Goal: Contribute content

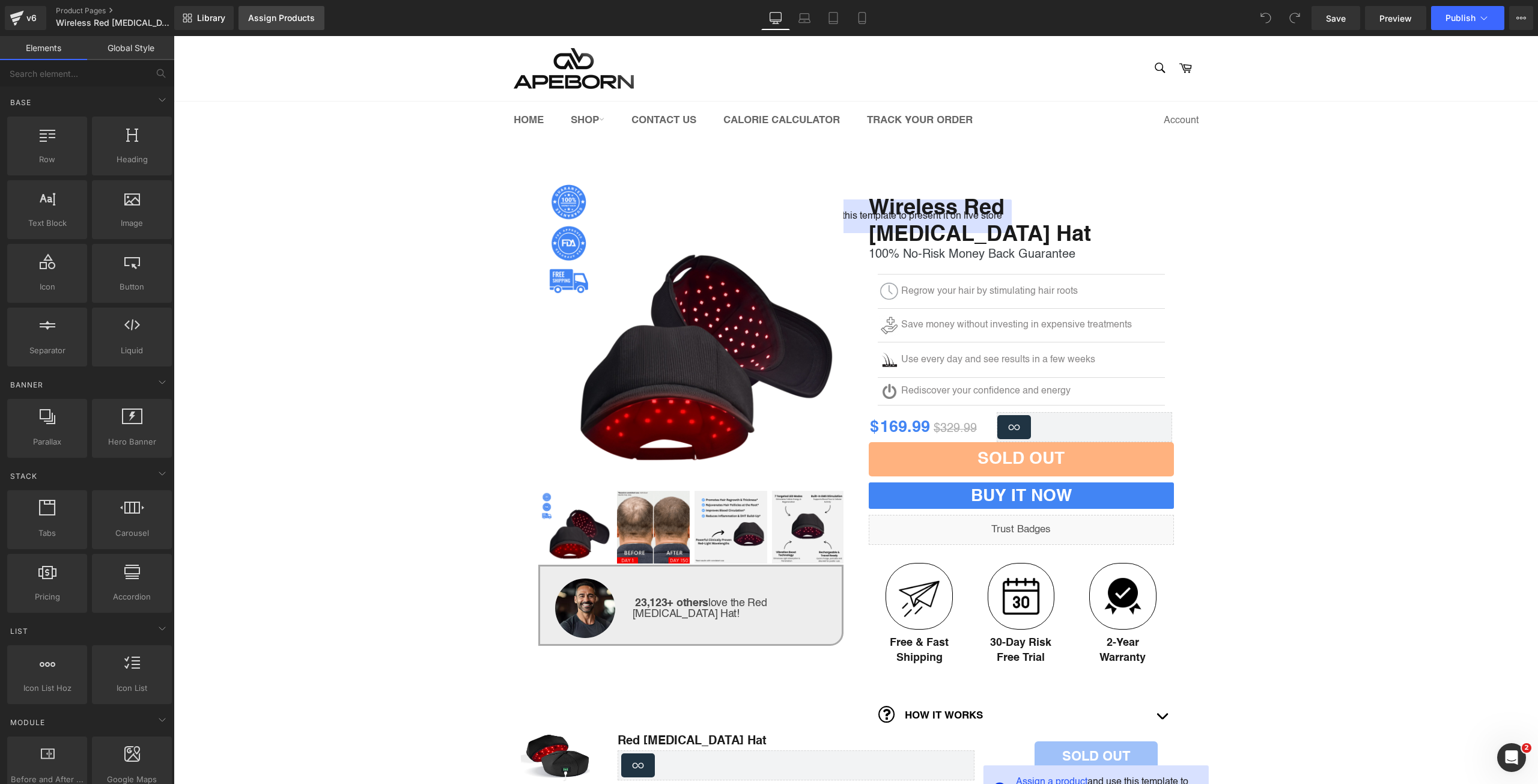
click at [268, 21] on div "Assign Products" at bounding box center [282, 18] width 67 height 10
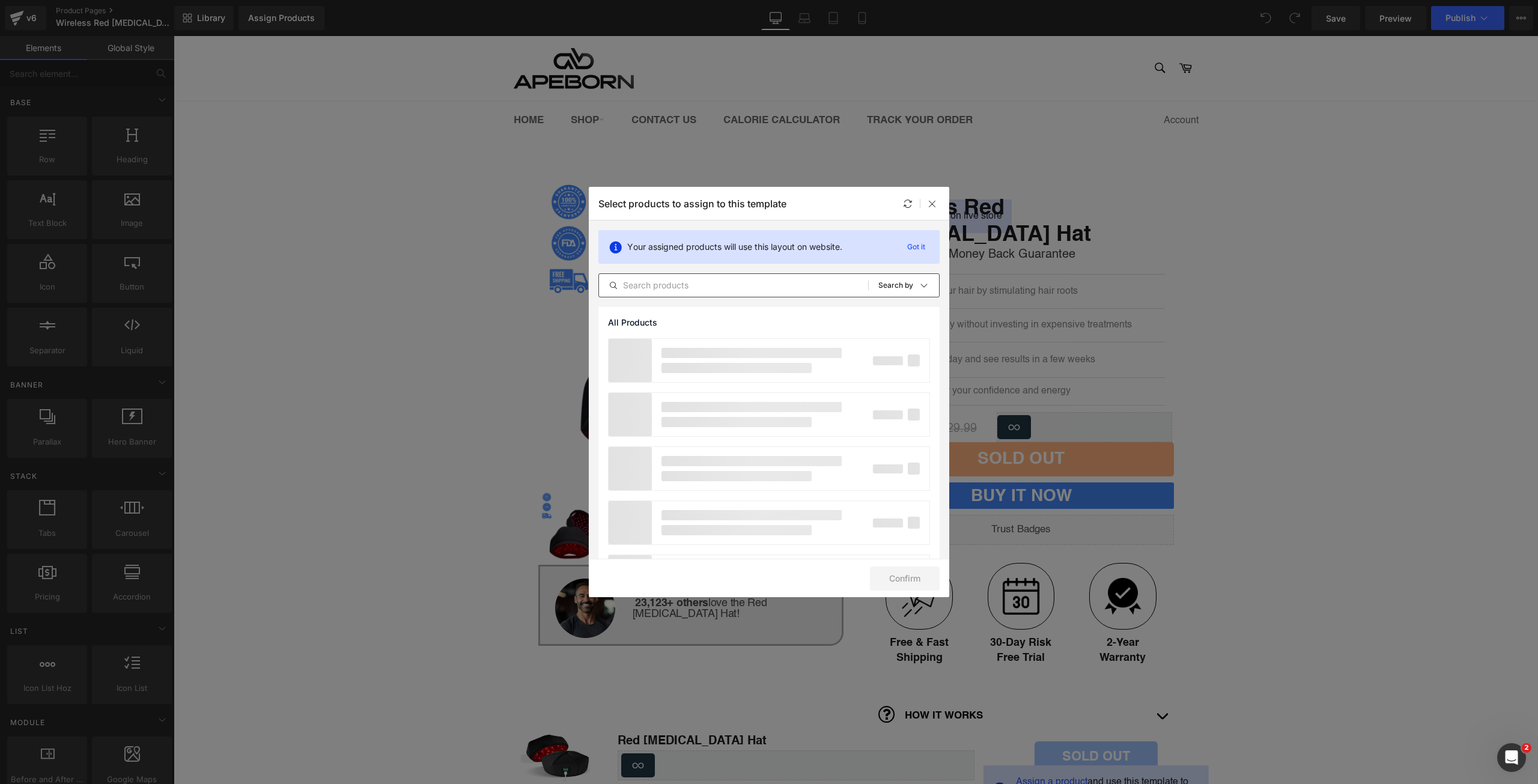
click at [680, 287] on input "text" at bounding box center [733, 285] width 269 height 14
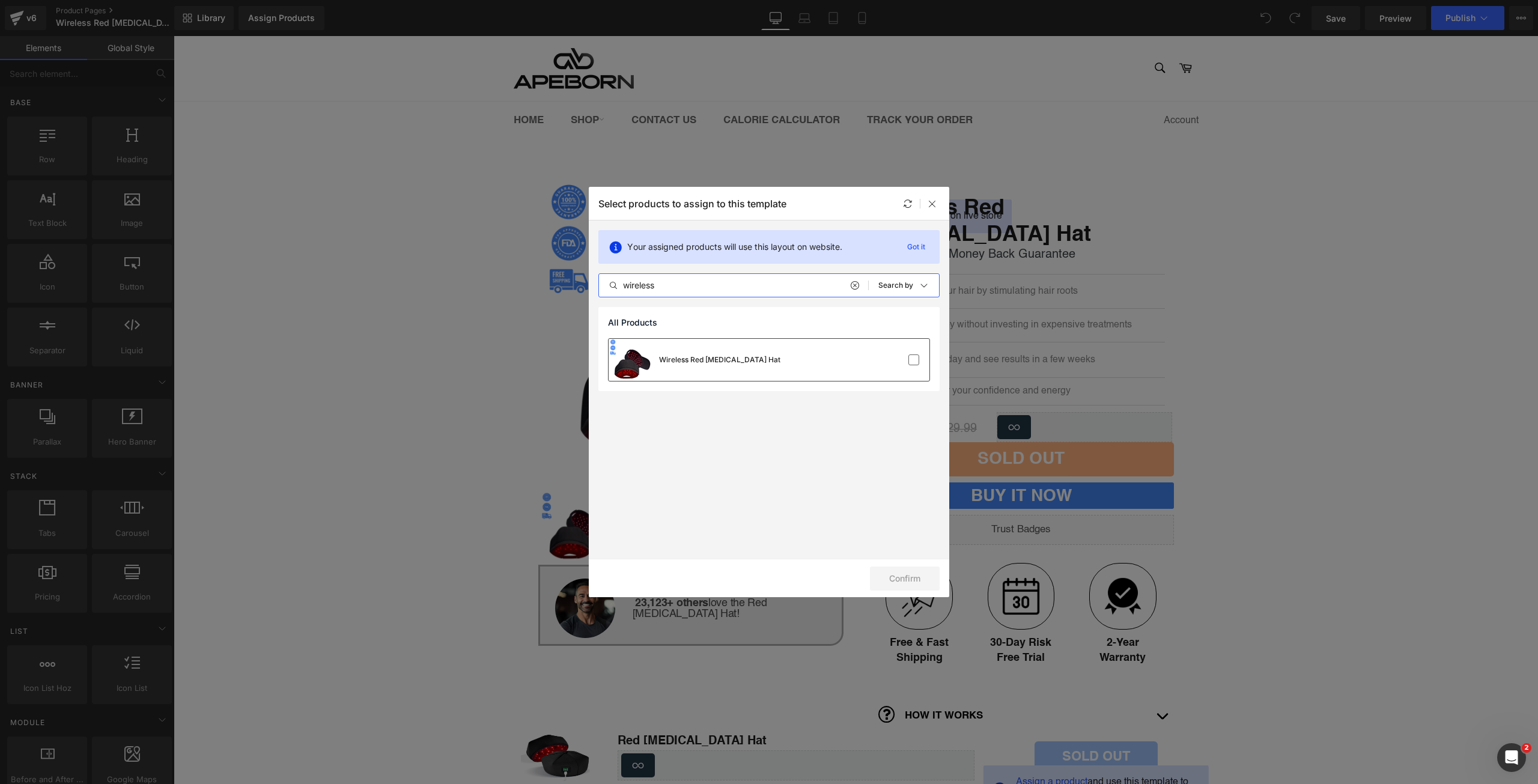
type input "wireless"
click at [741, 358] on div "Wireless Red [MEDICAL_DATA] Hat" at bounding box center [720, 359] width 121 height 11
click at [903, 577] on button "Confirm" at bounding box center [905, 578] width 70 height 24
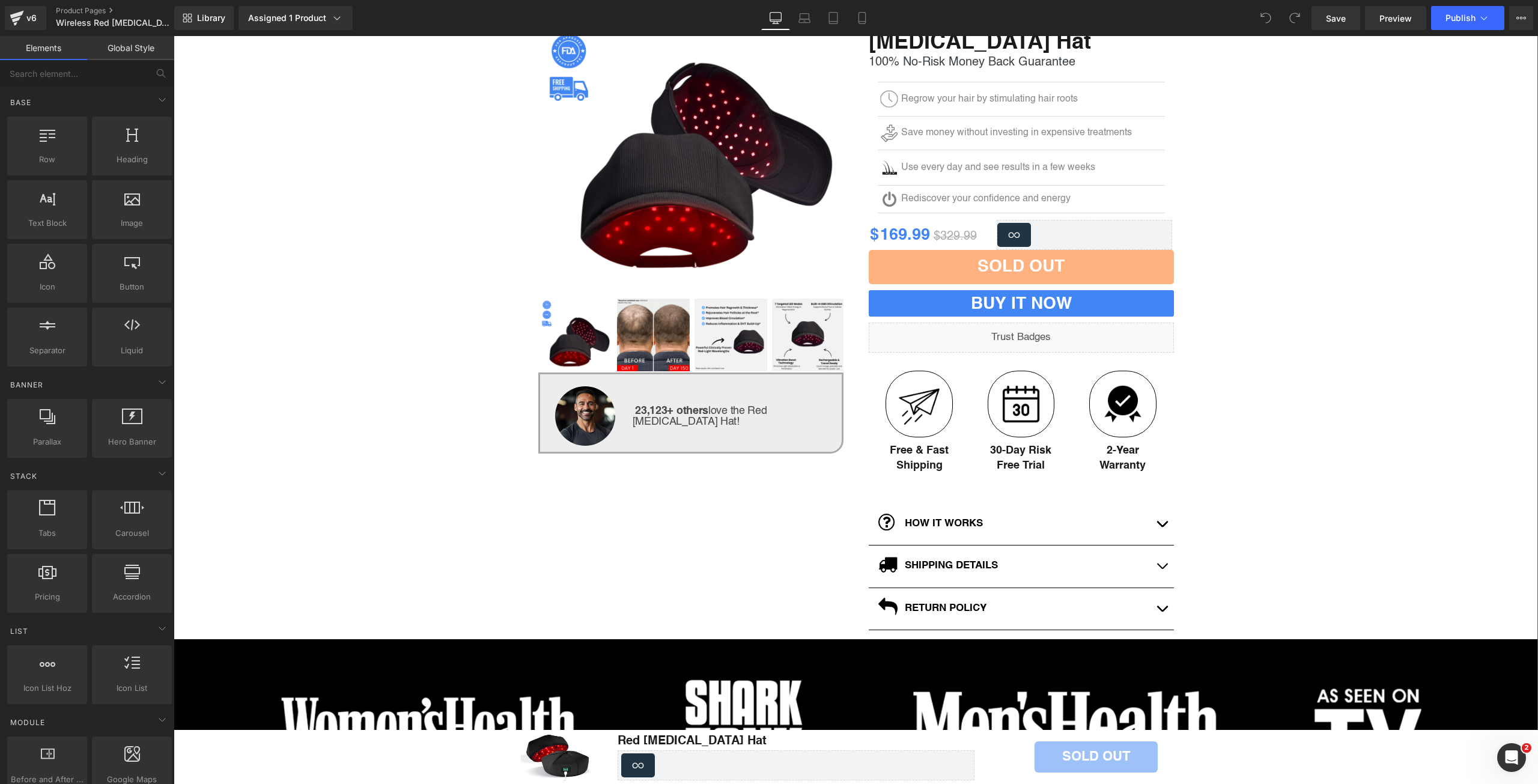
scroll to position [200, 0]
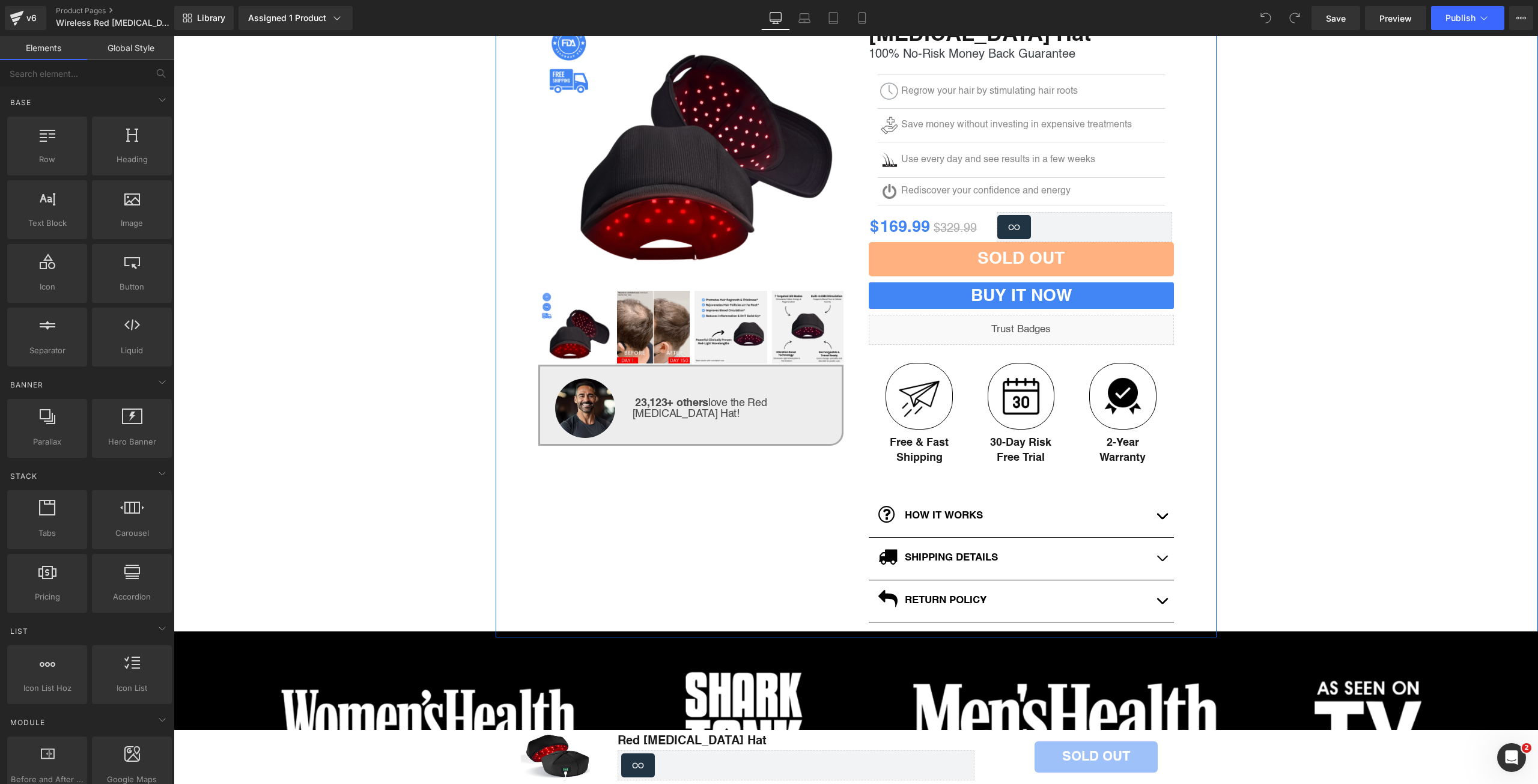
click at [1155, 512] on button "button" at bounding box center [1162, 516] width 24 height 42
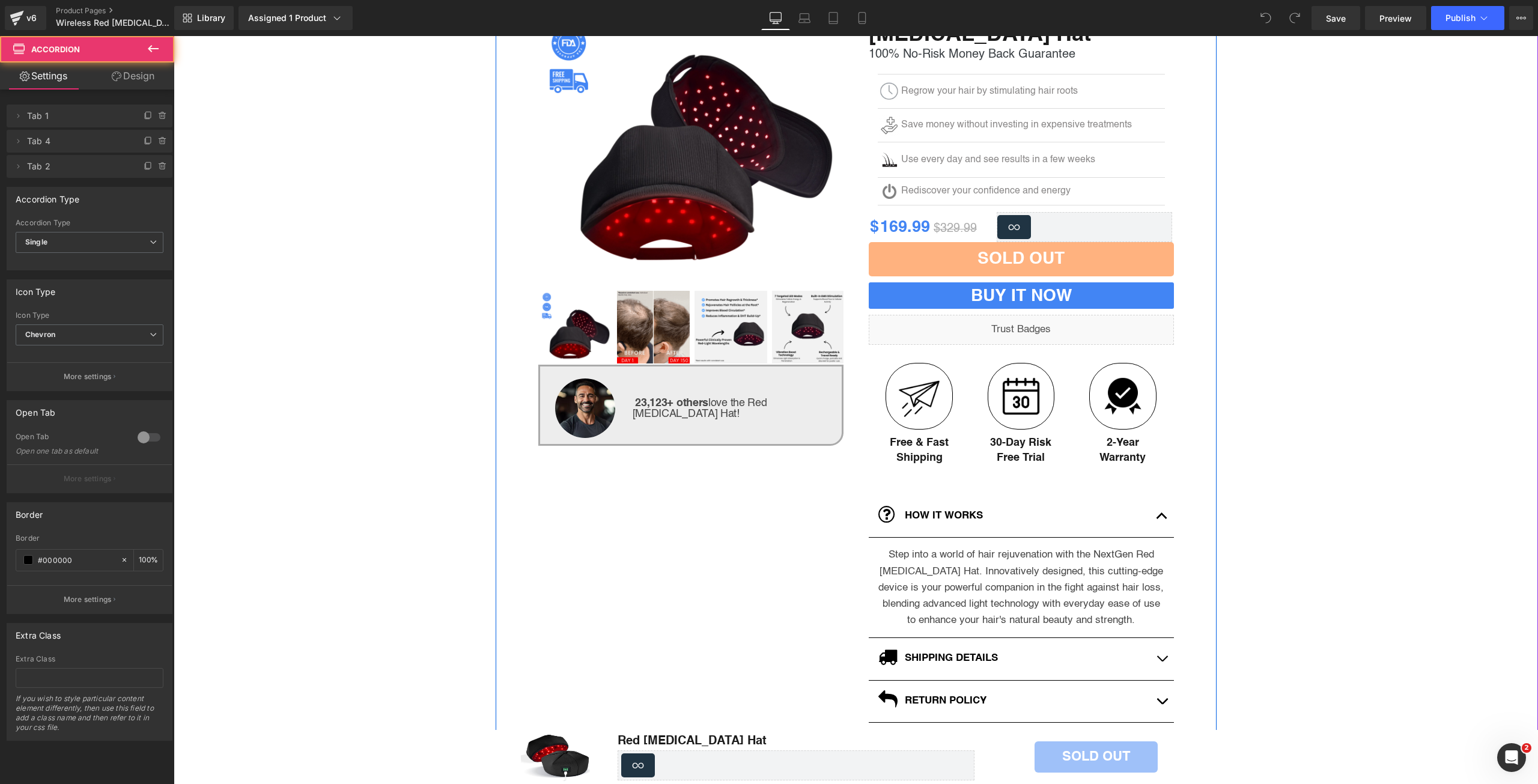
click at [1162, 519] on span "button" at bounding box center [1162, 519] width 0 height 0
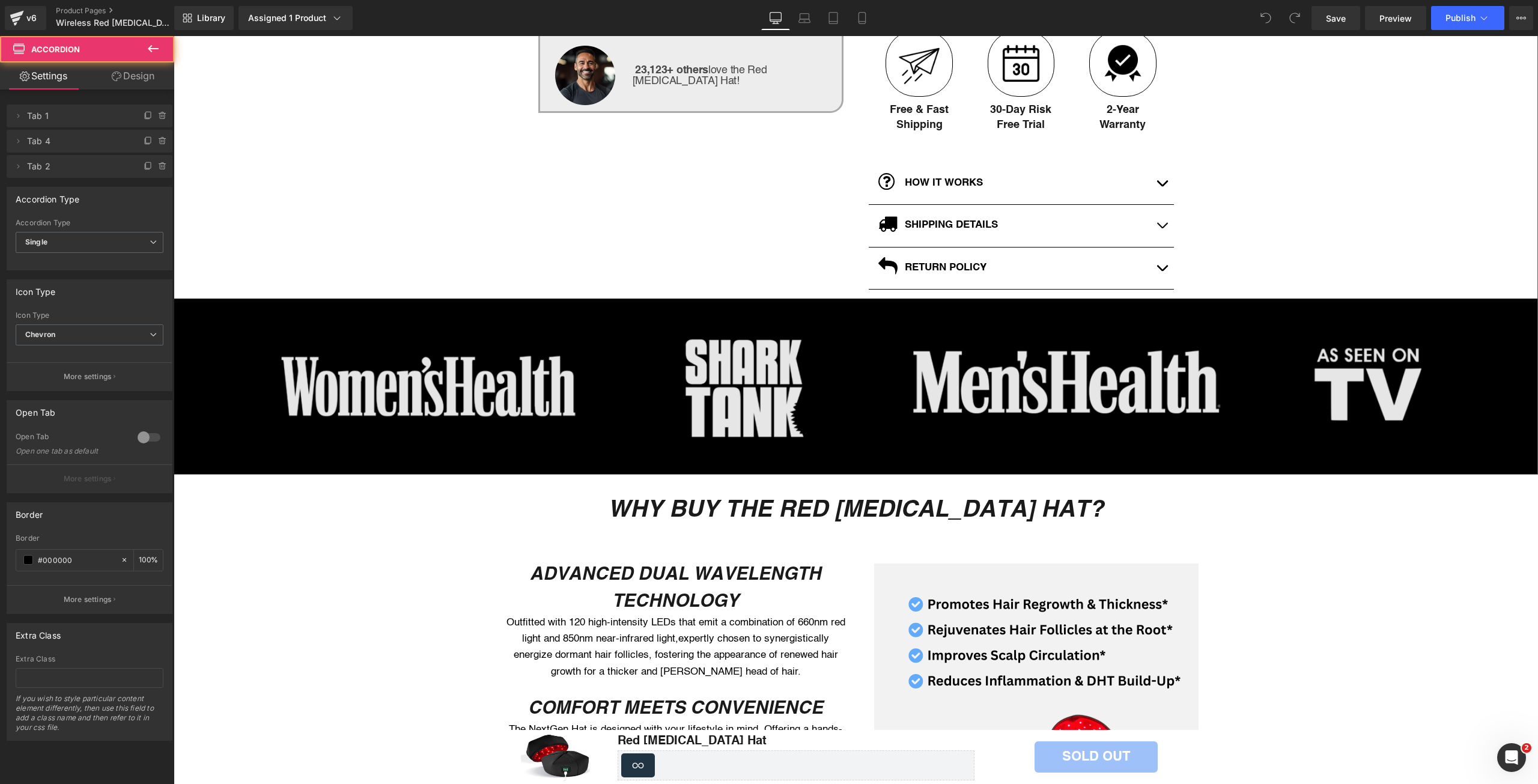
scroll to position [541, 0]
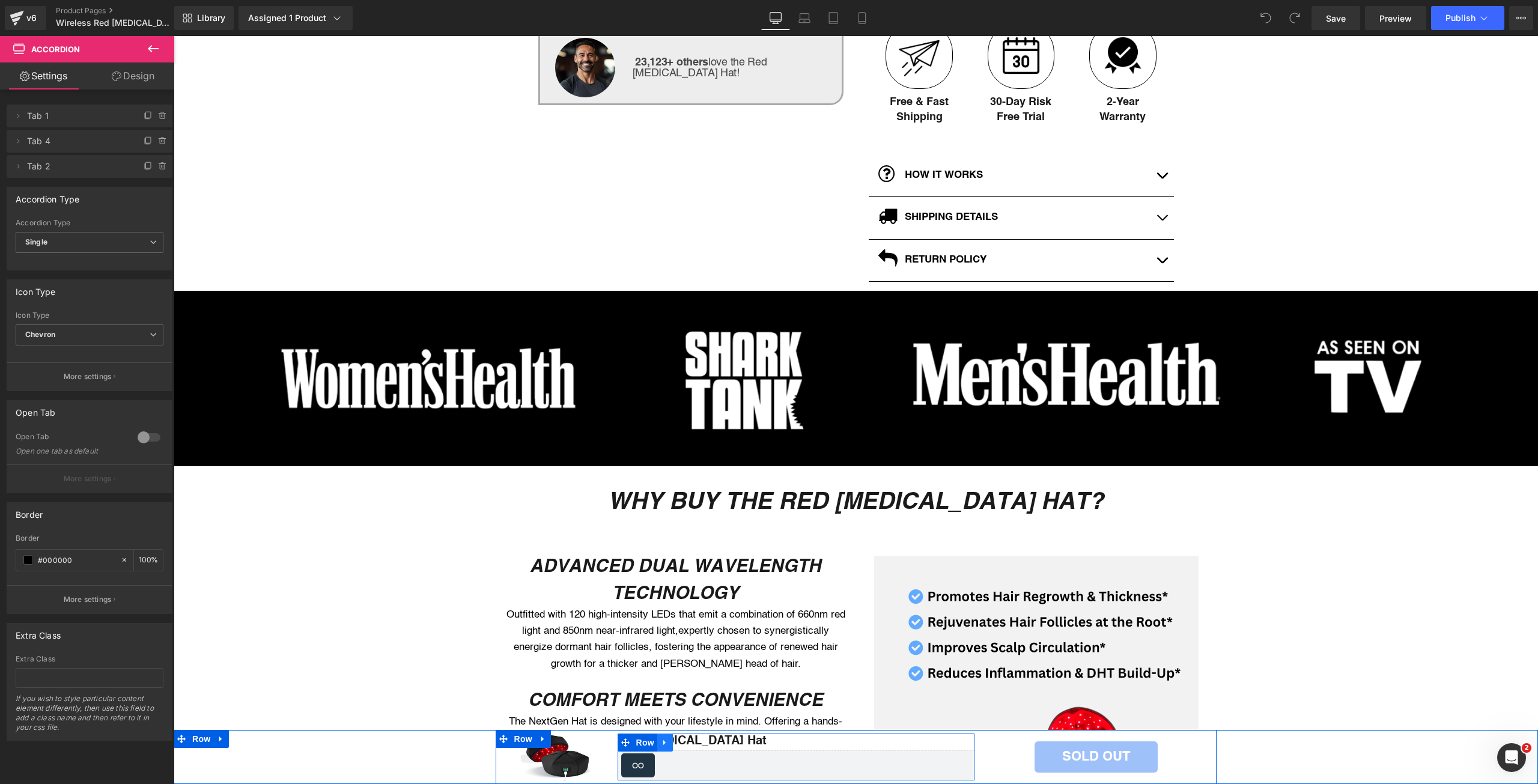
click at [661, 739] on icon at bounding box center [665, 742] width 9 height 9
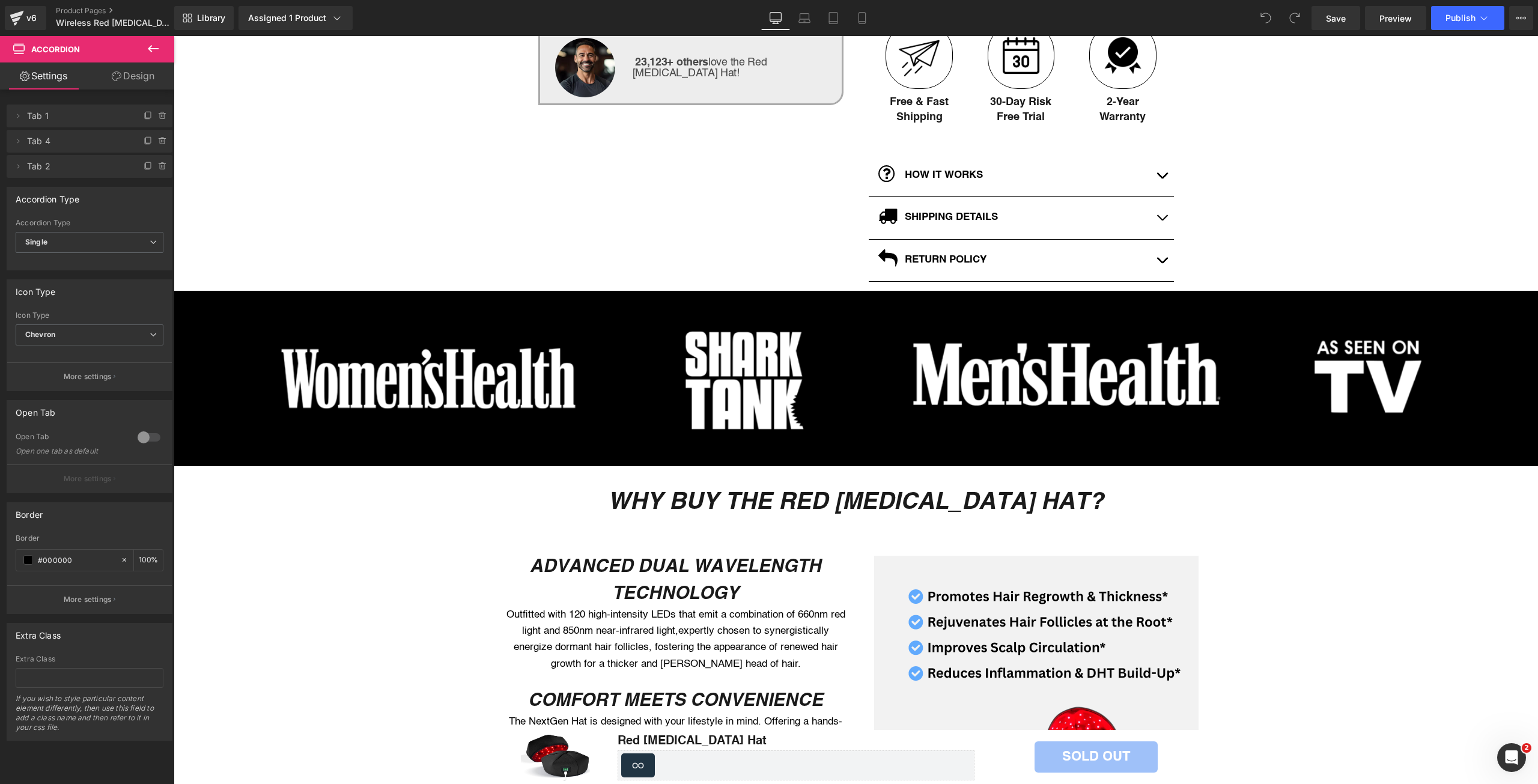
click at [734, 740] on div "Rendering Content" at bounding box center [769, 736] width 74 height 13
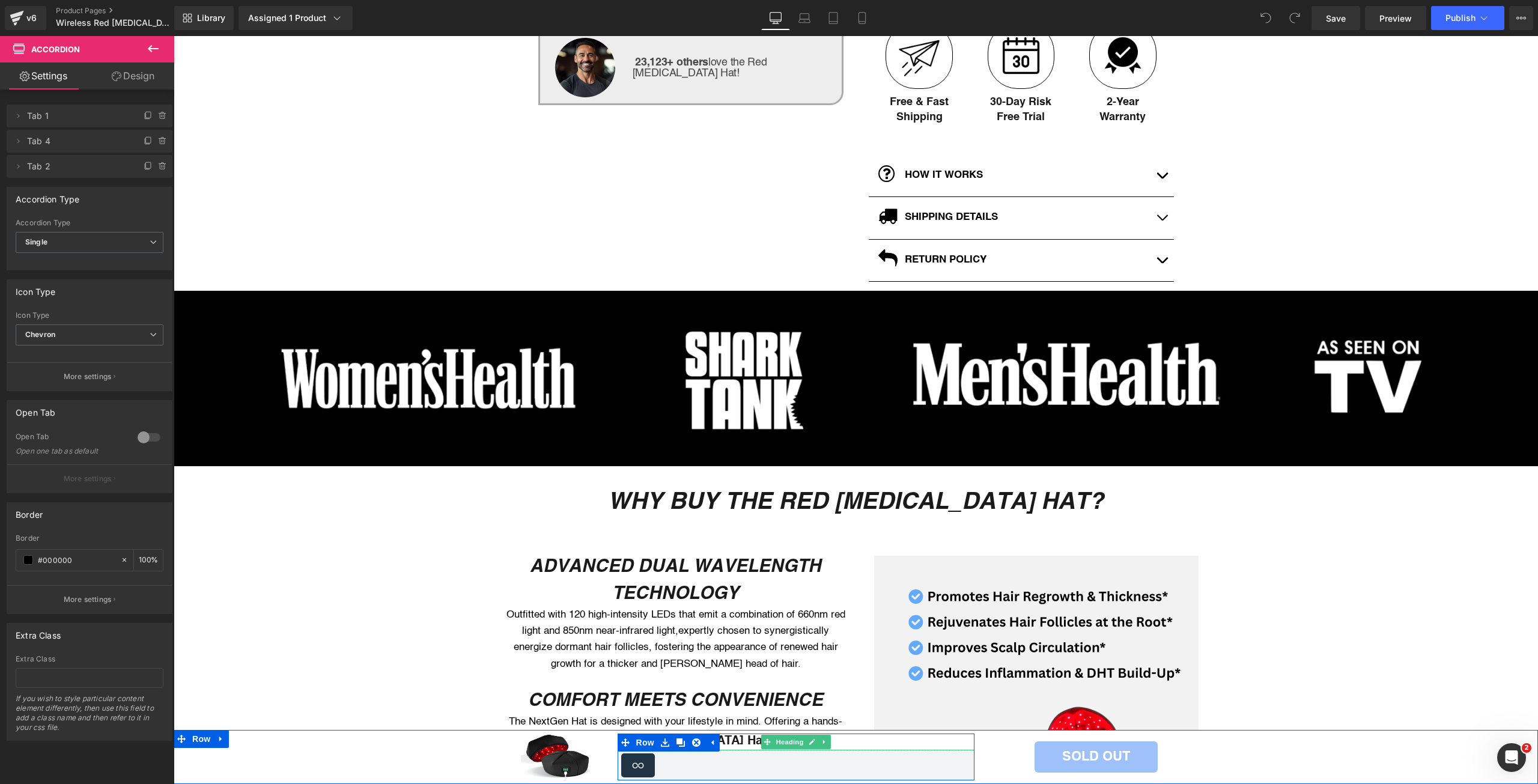
click at [726, 742] on strong "Red [MEDICAL_DATA] Hat" at bounding box center [692, 741] width 149 height 12
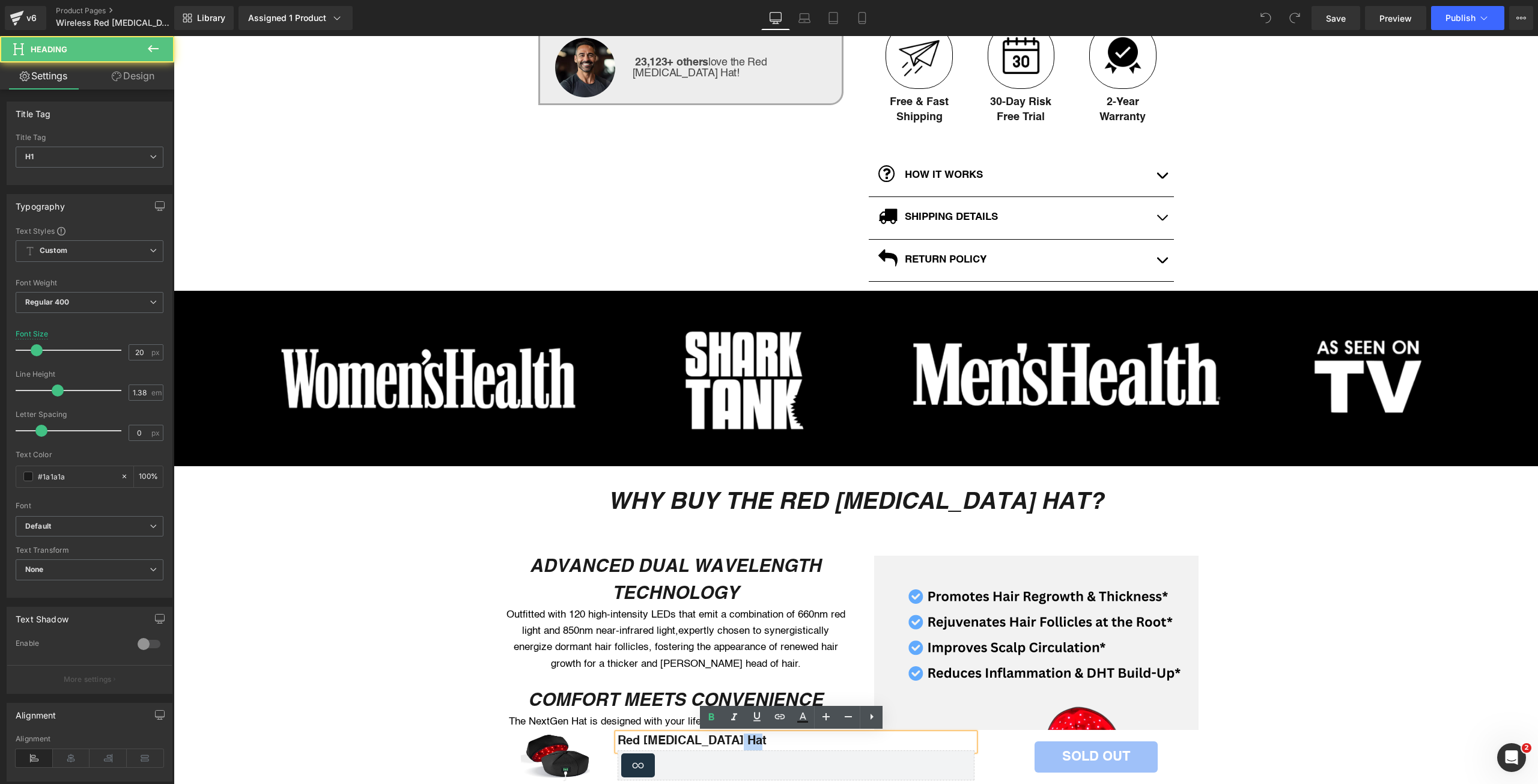
click at [726, 742] on strong "Red [MEDICAL_DATA] Hat" at bounding box center [692, 741] width 149 height 12
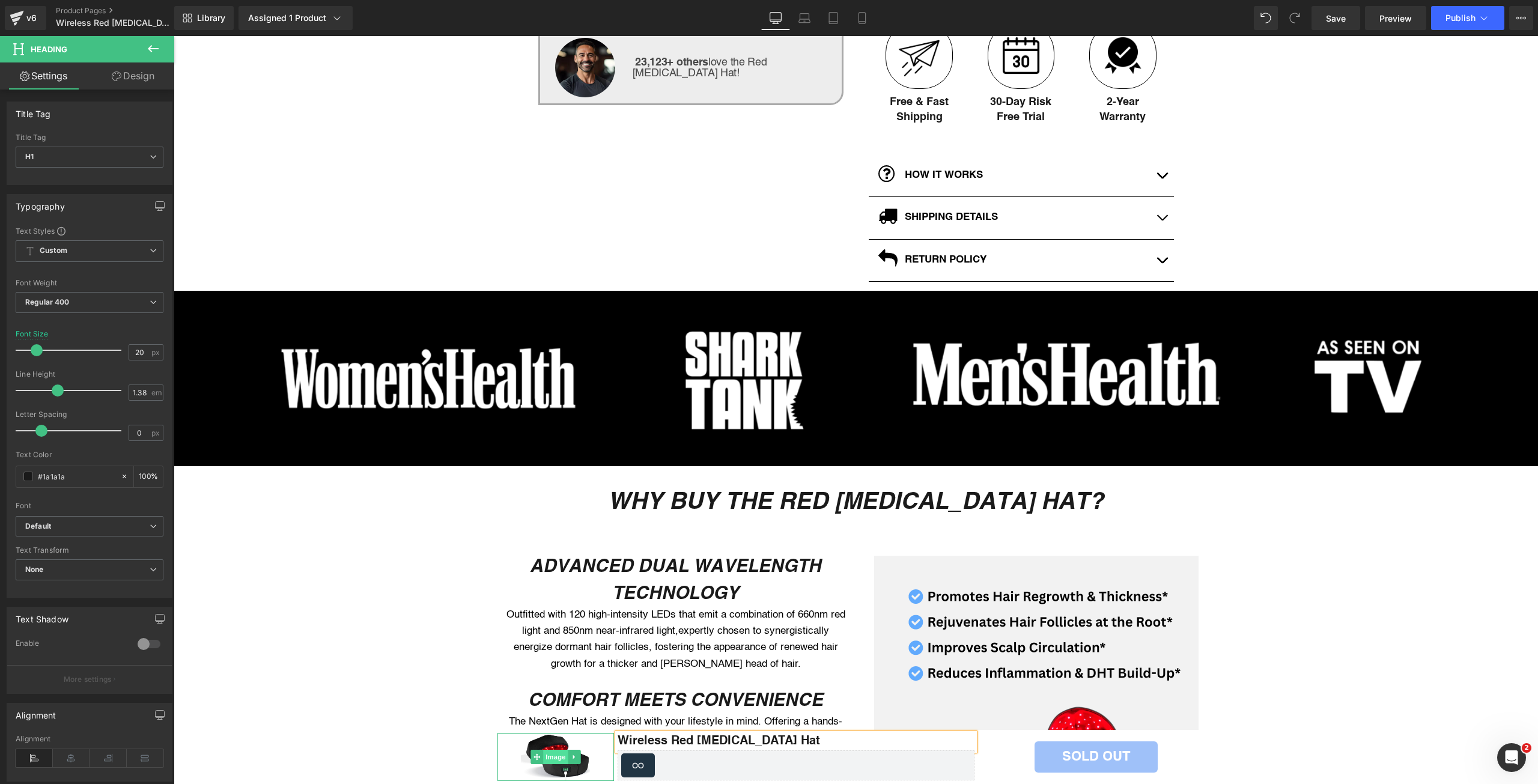
click at [544, 758] on span "Image" at bounding box center [556, 757] width 26 height 14
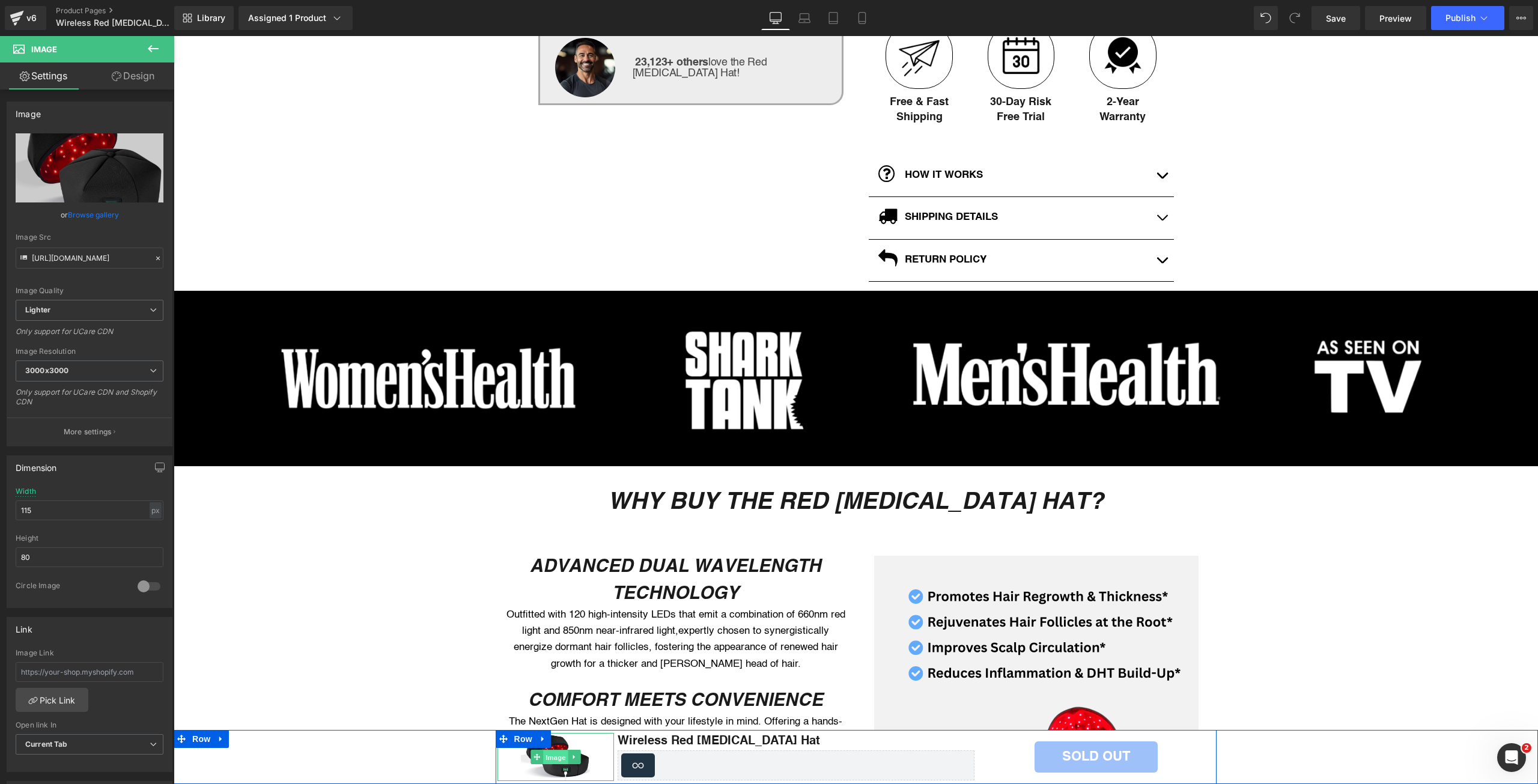
click at [551, 758] on span "Image" at bounding box center [556, 757] width 26 height 14
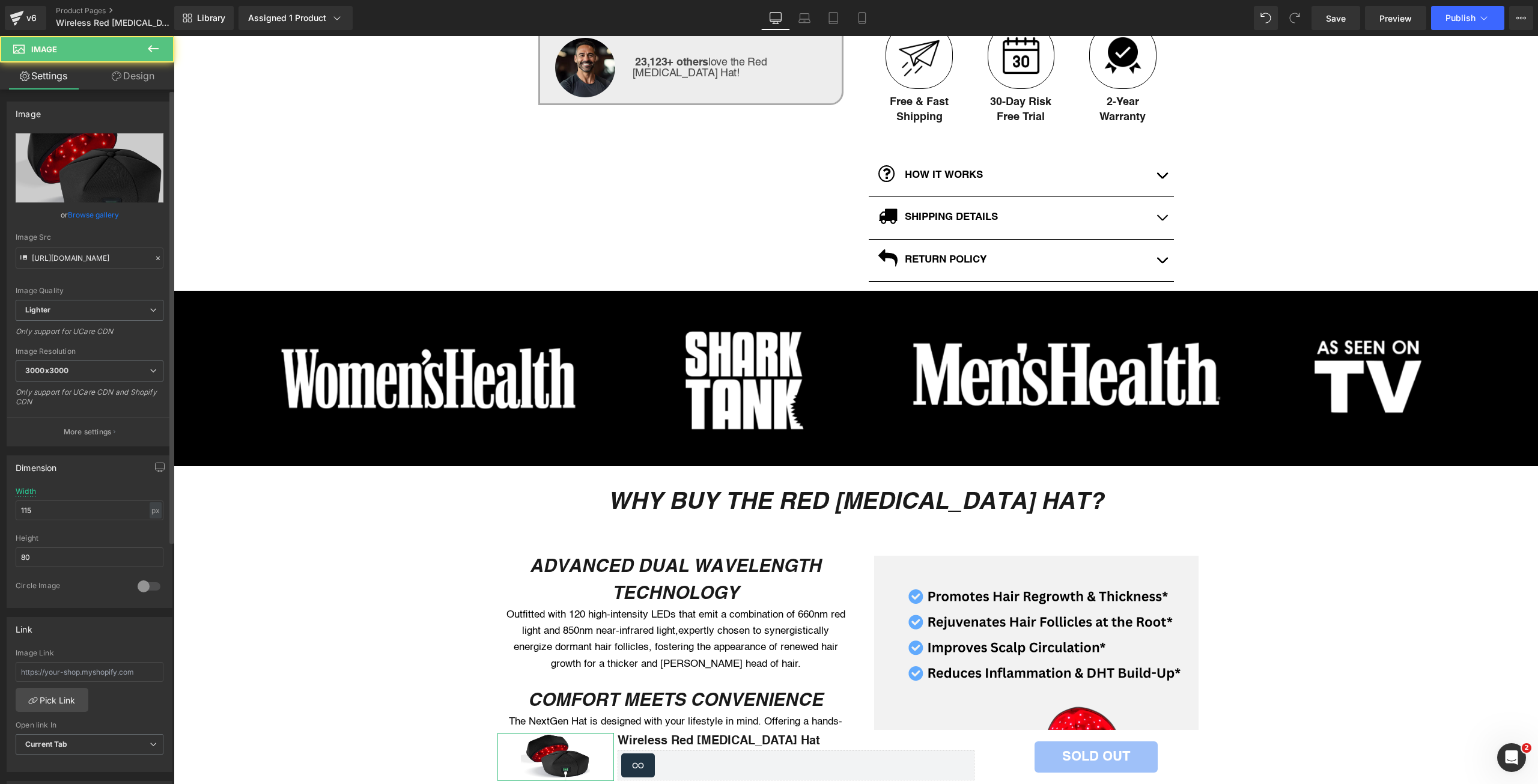
click at [103, 211] on link "Browse gallery" at bounding box center [94, 215] width 51 height 21
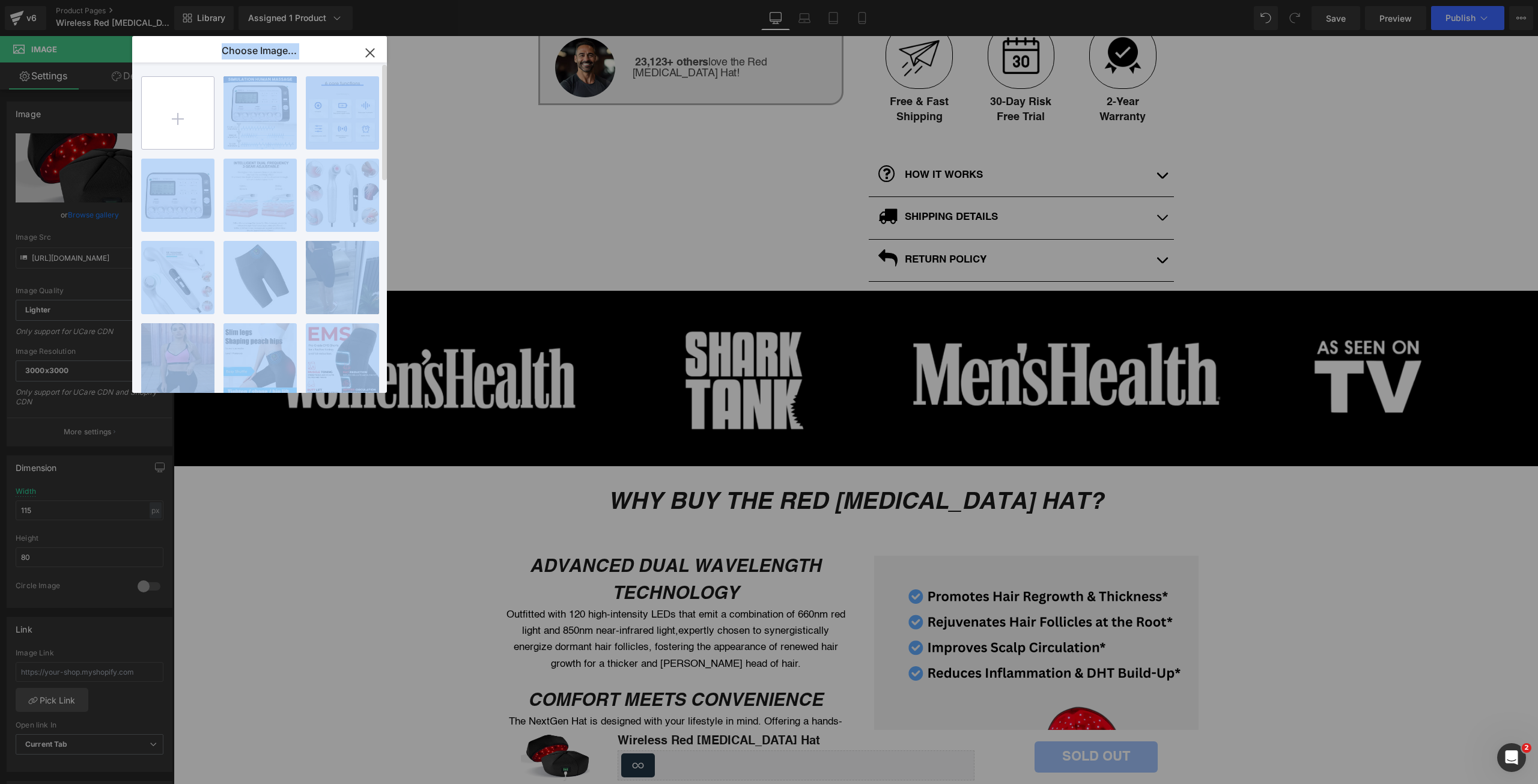
click at [187, 128] on input "file" at bounding box center [178, 113] width 72 height 72
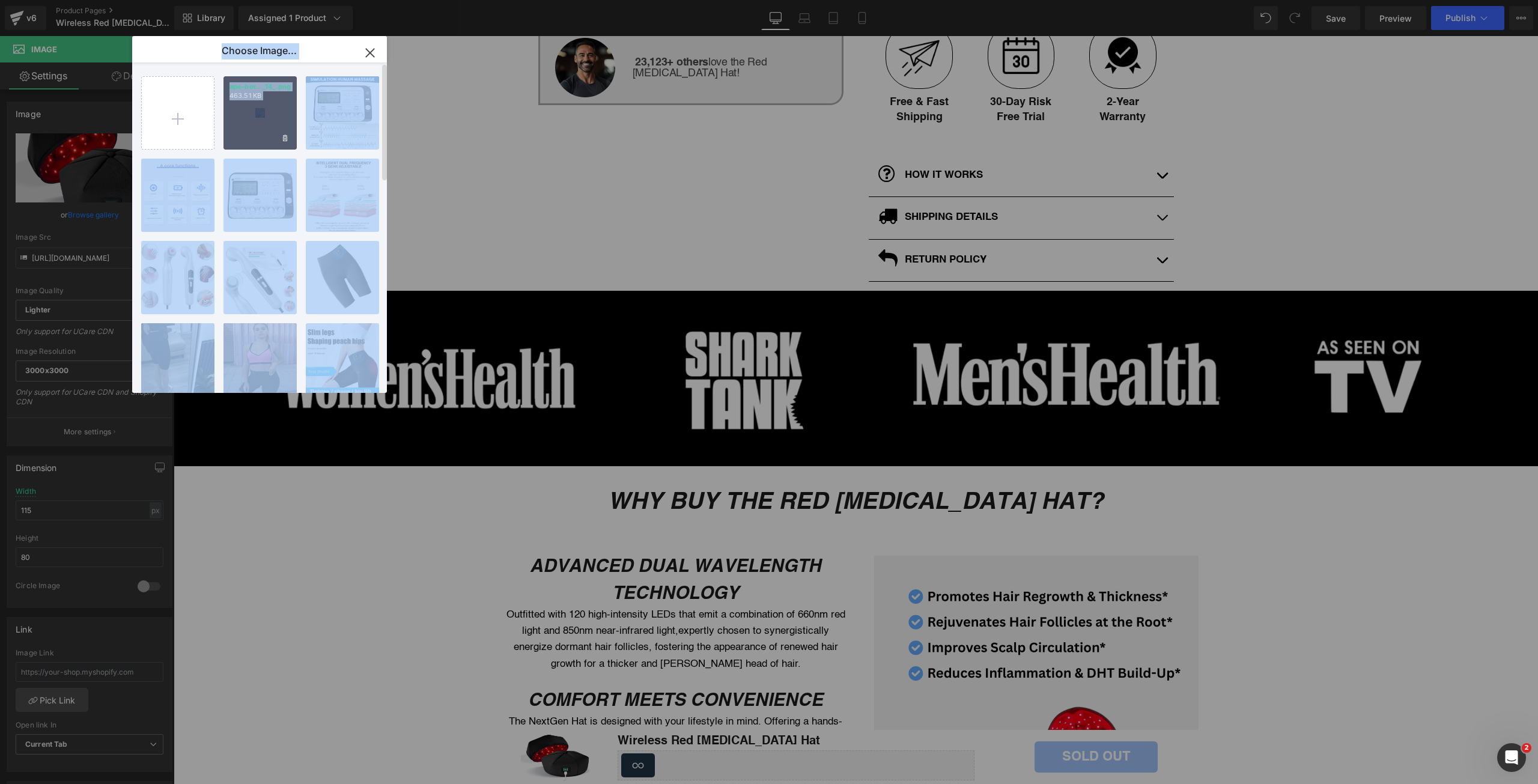
click at [248, 132] on div "ape-bor..._14_.png 463.51 KB" at bounding box center [260, 113] width 73 height 73
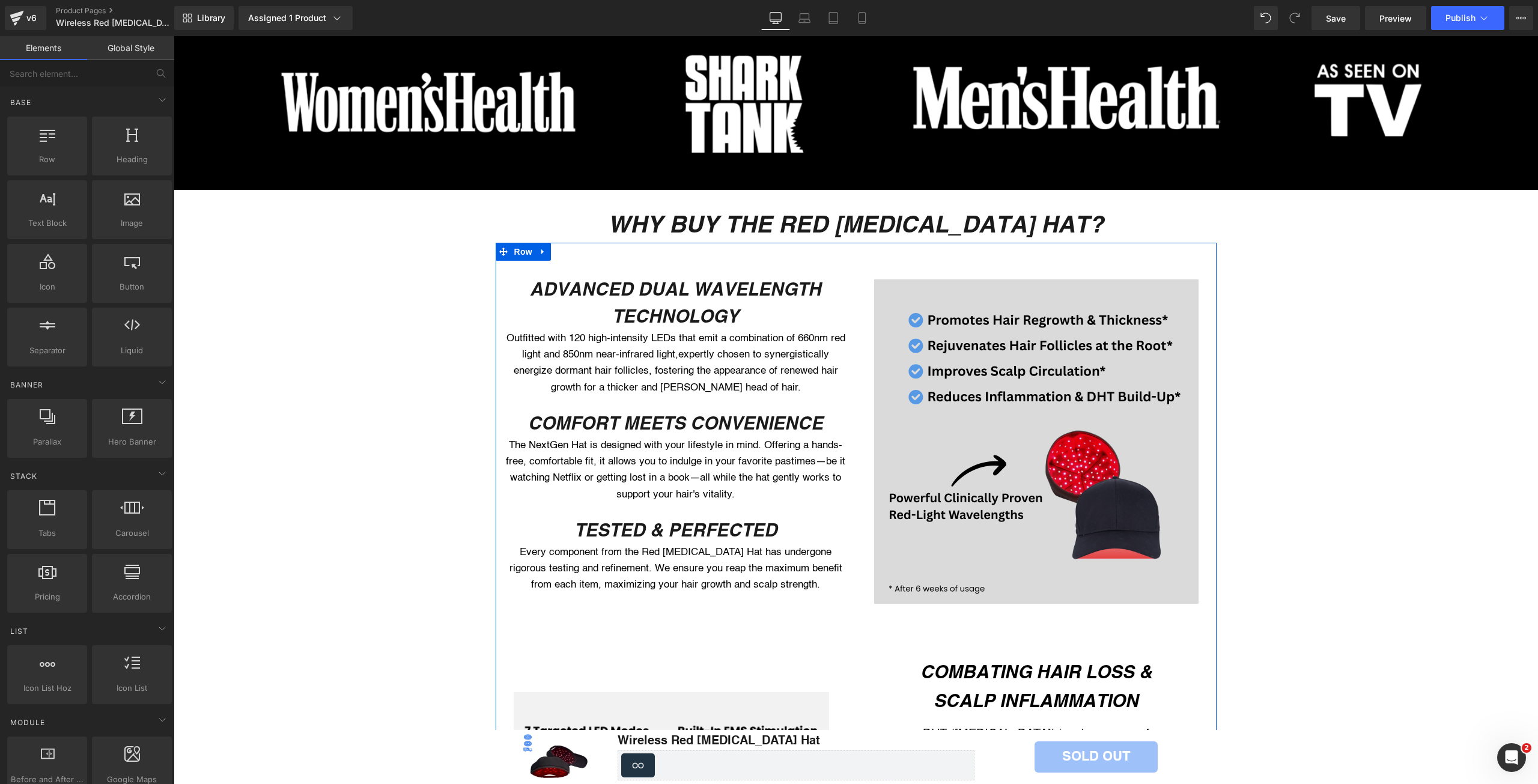
scroll to position [821, 0]
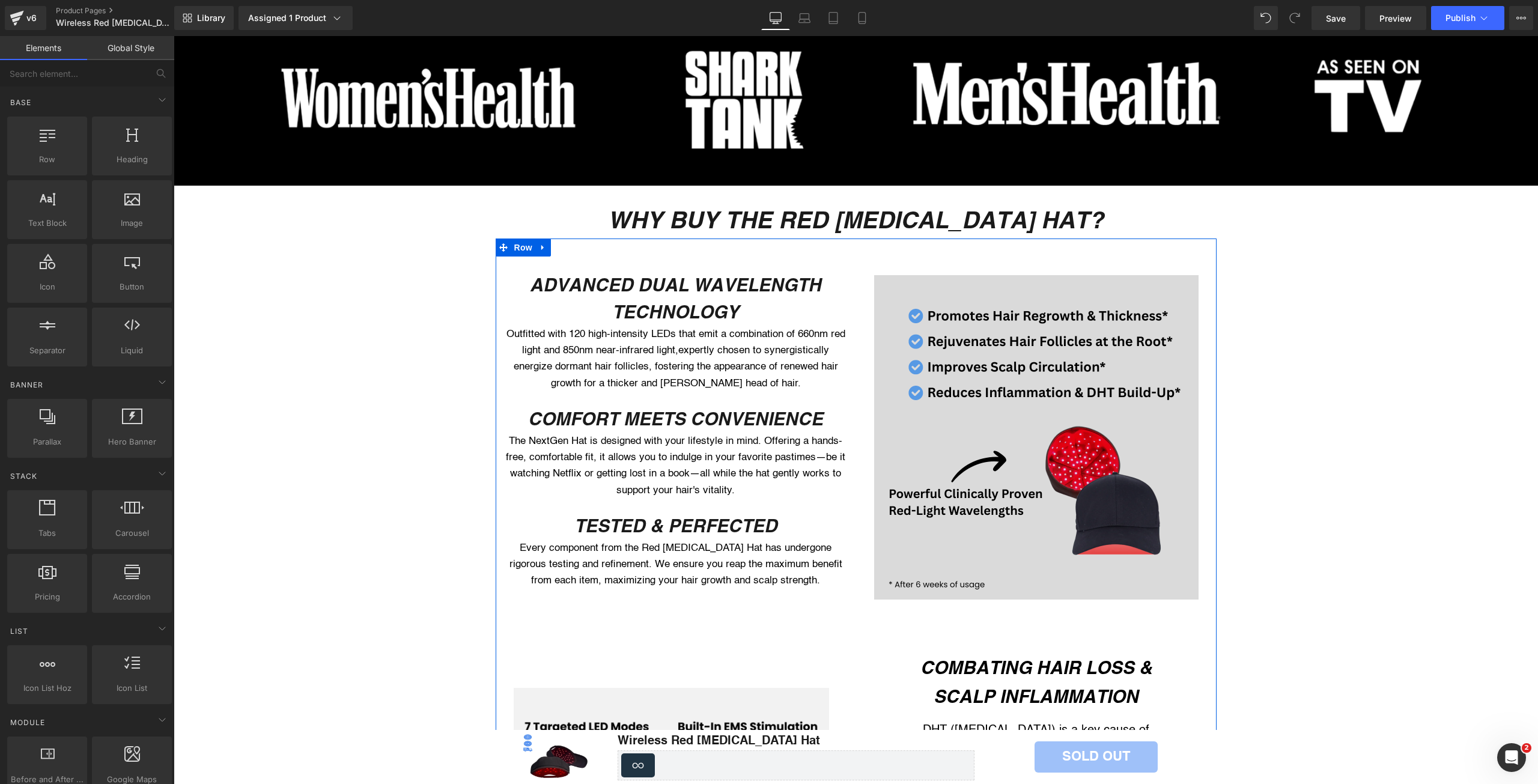
click at [1028, 518] on img at bounding box center [1036, 437] width 324 height 324
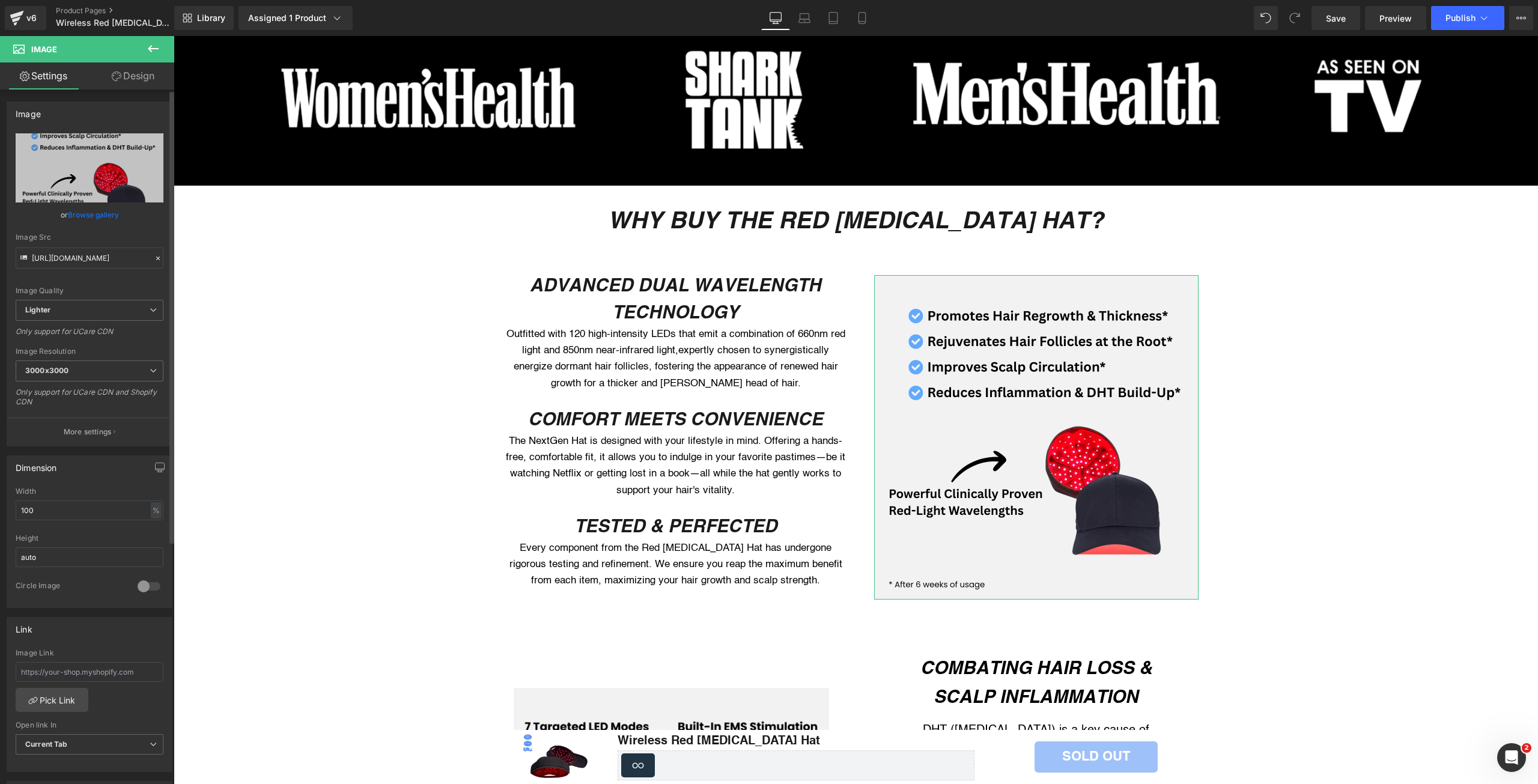
click at [95, 218] on link "Browse gallery" at bounding box center [94, 215] width 51 height 21
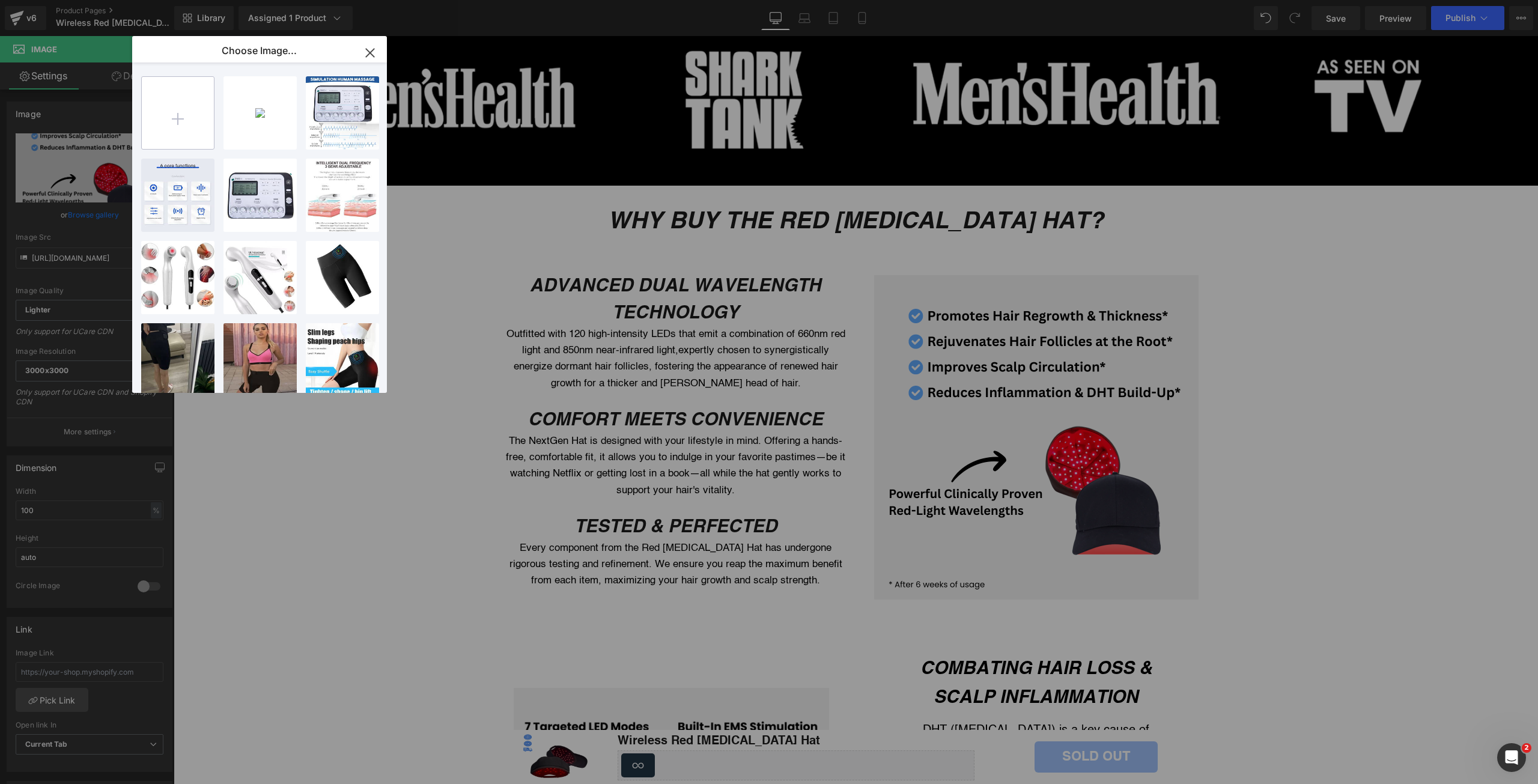
click at [164, 126] on input "file" at bounding box center [178, 113] width 72 height 72
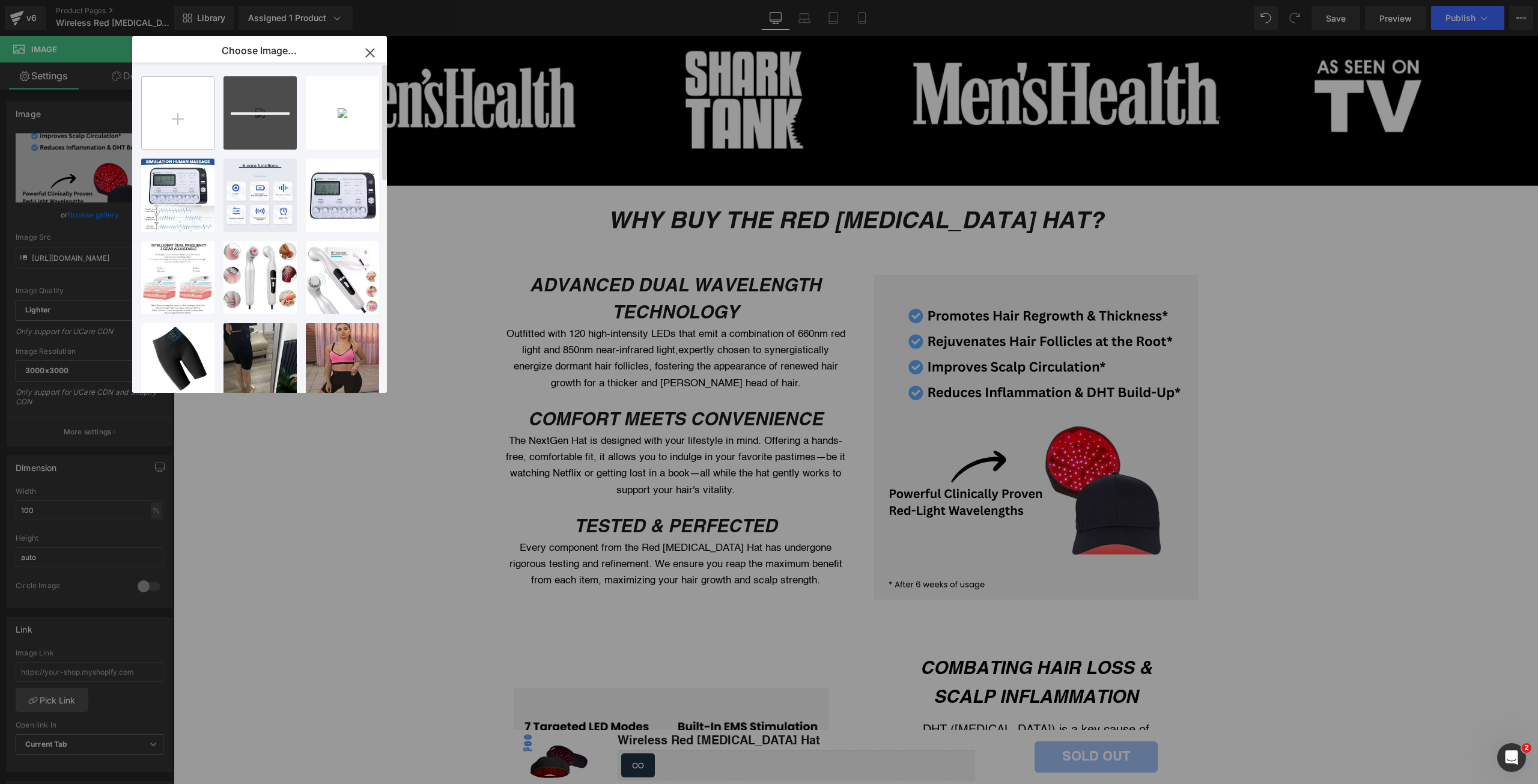
click at [181, 101] on input "file" at bounding box center [178, 113] width 72 height 72
type input "C:\fakepath\Powerful Core Toning Belt( Benefits ) (1).png"
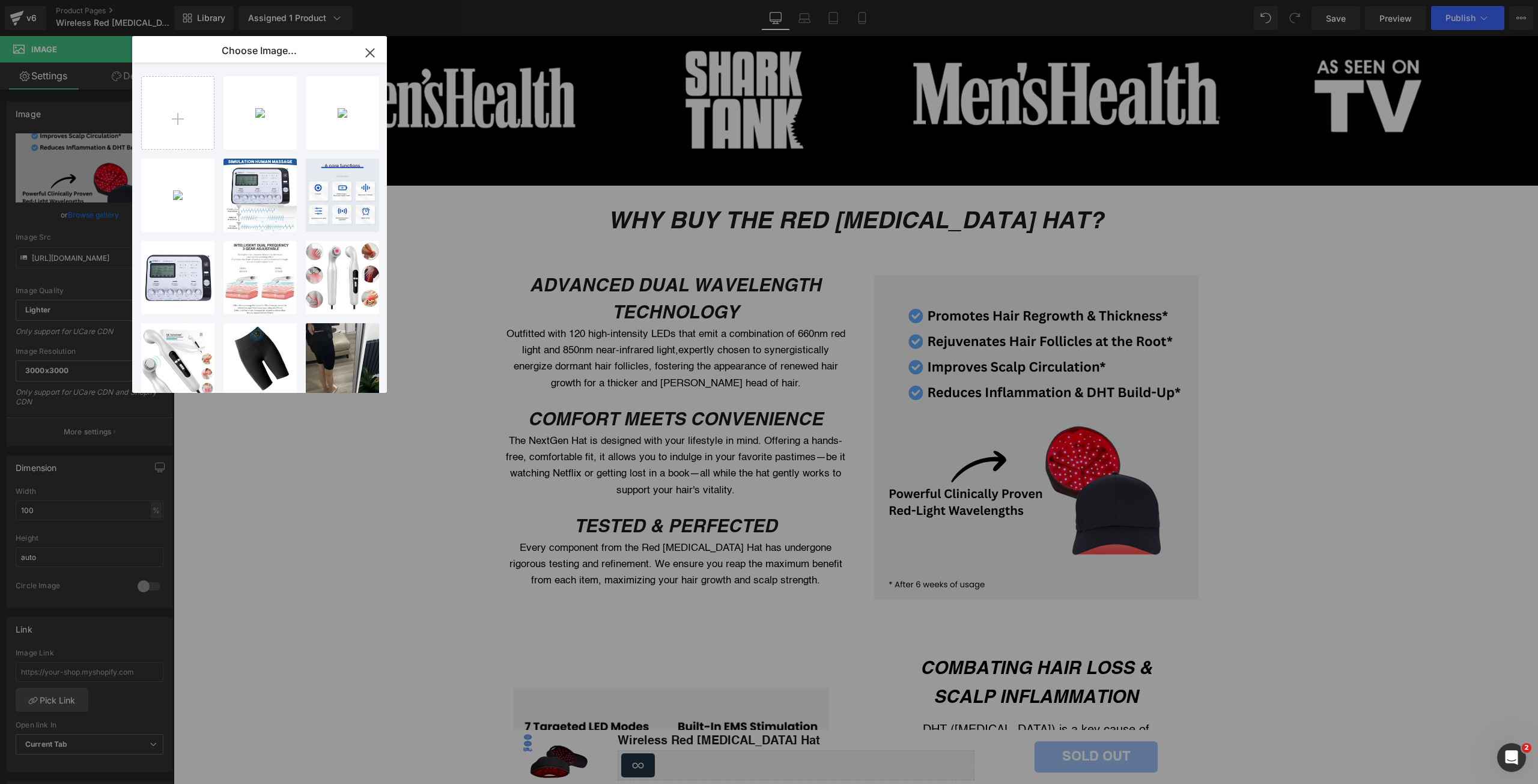
click at [0, 0] on div "Powerfu... _1_.png 234.84 KB" at bounding box center [0, 0] width 0 height 0
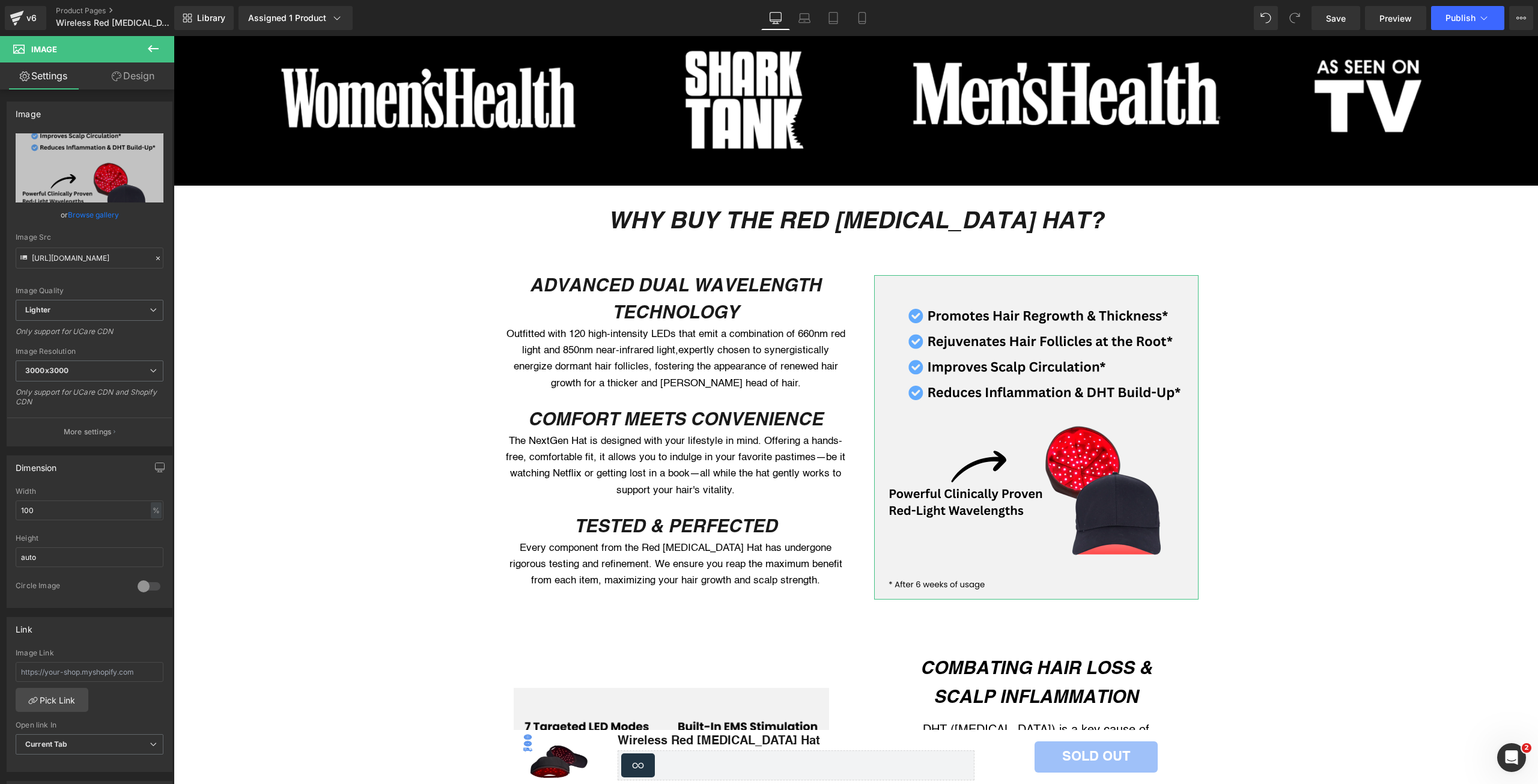
click at [104, 210] on link "Browse gallery" at bounding box center [94, 215] width 51 height 21
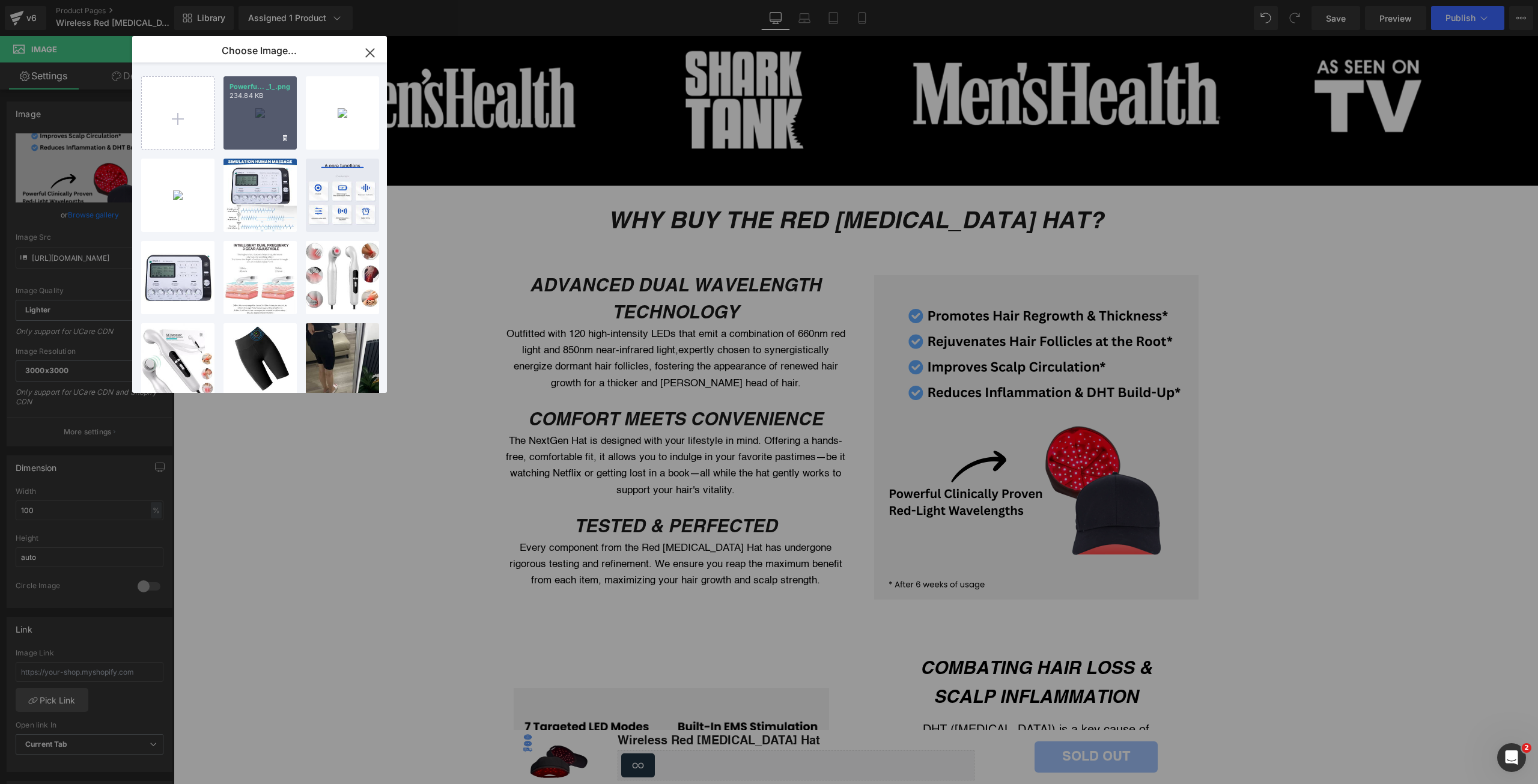
click at [240, 116] on div "Powerfu... _1_.png 234.84 KB" at bounding box center [260, 113] width 73 height 73
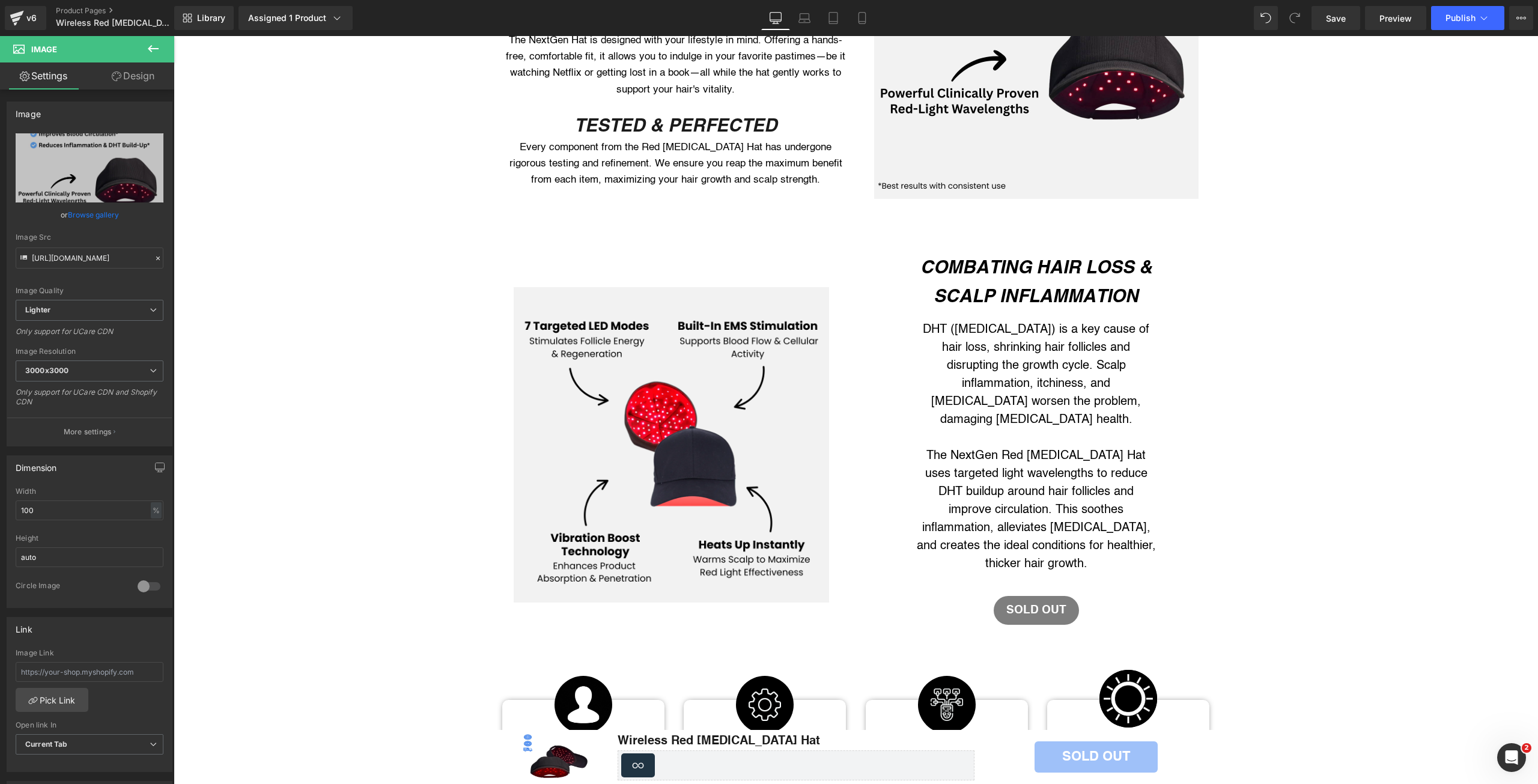
scroll to position [1422, 0]
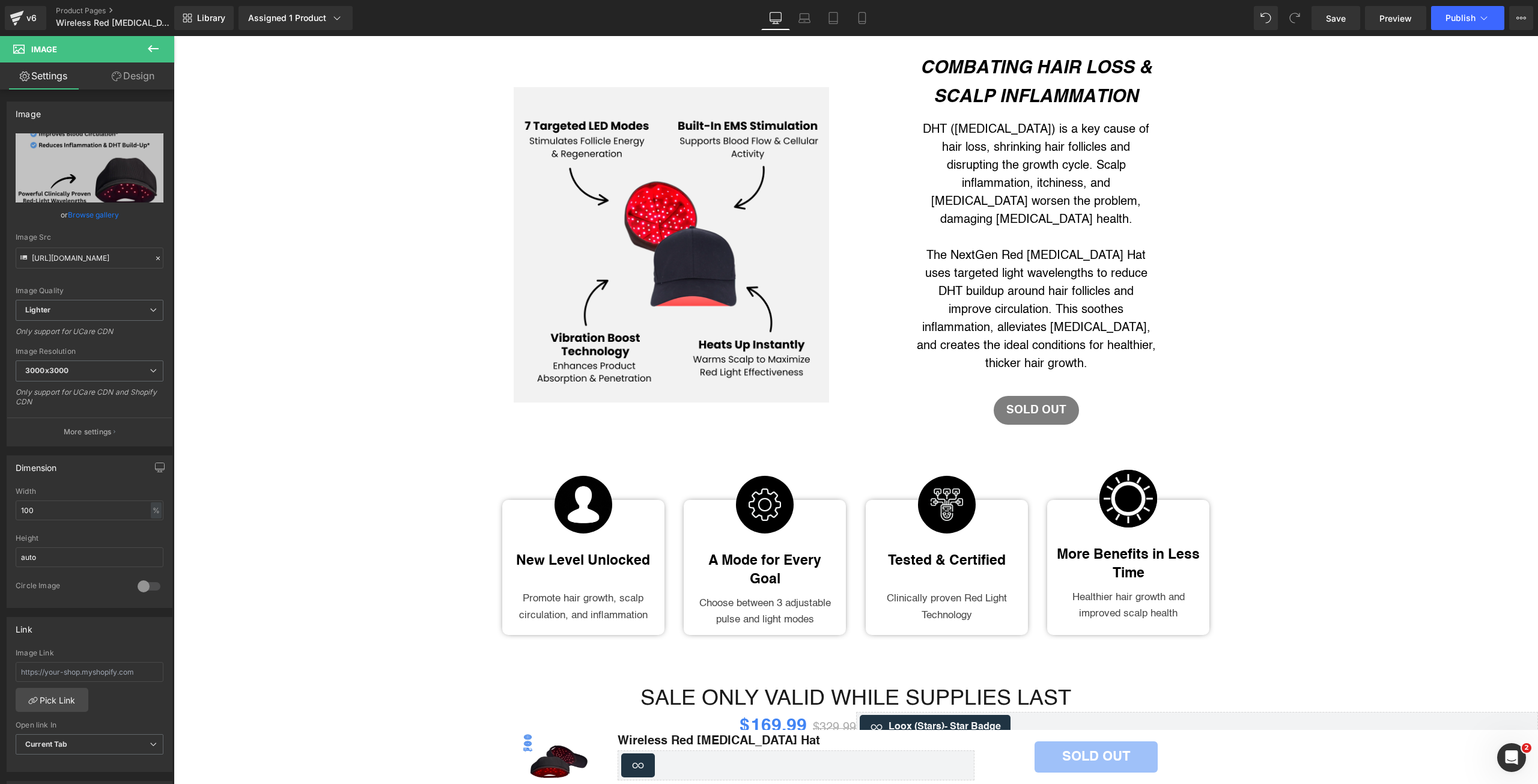
click at [688, 241] on icon at bounding box center [690, 244] width 6 height 7
click at [107, 214] on link "Browse gallery" at bounding box center [94, 215] width 51 height 21
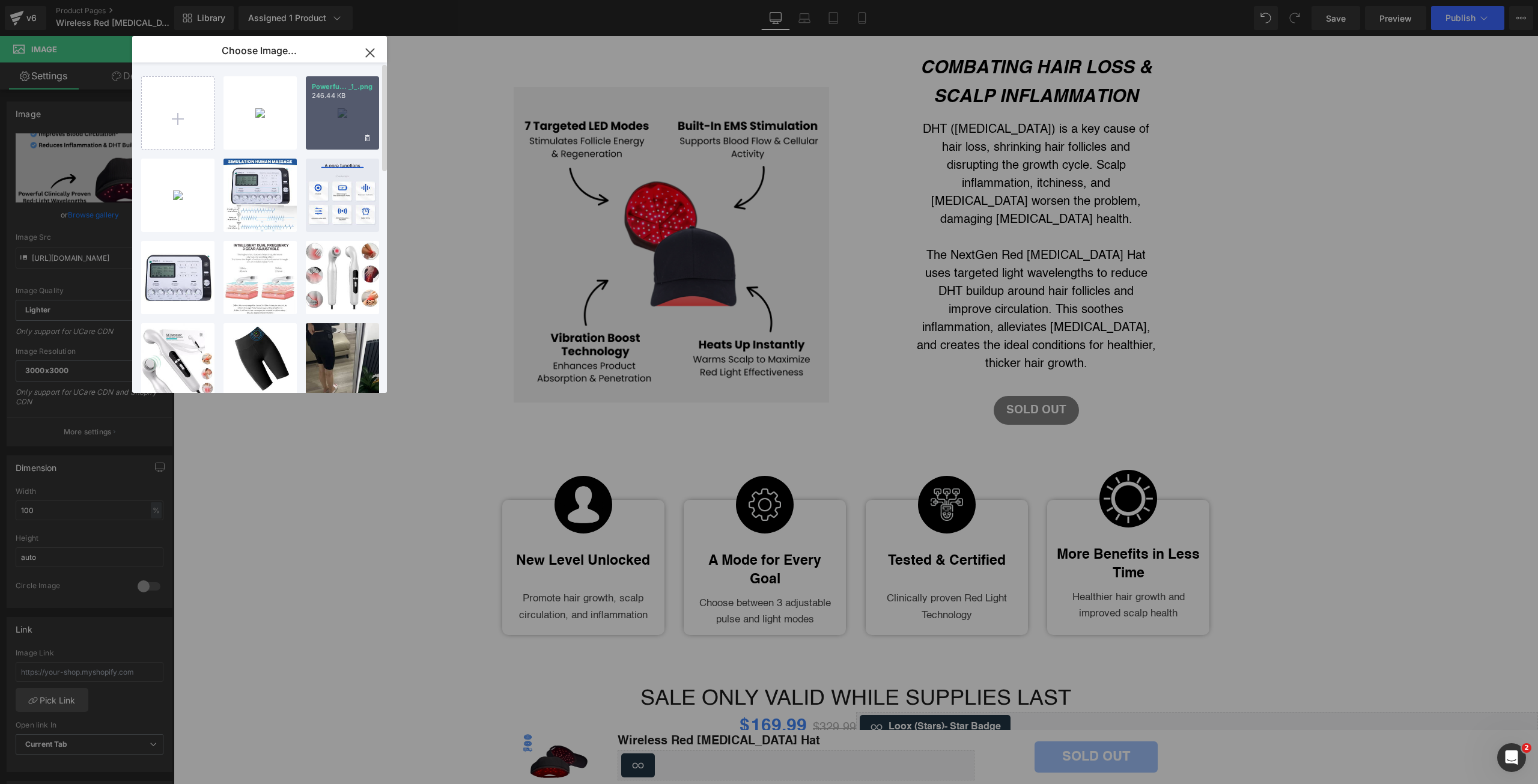
click at [323, 125] on div "Powerfu... _1_.png 246.44 KB" at bounding box center [342, 113] width 73 height 73
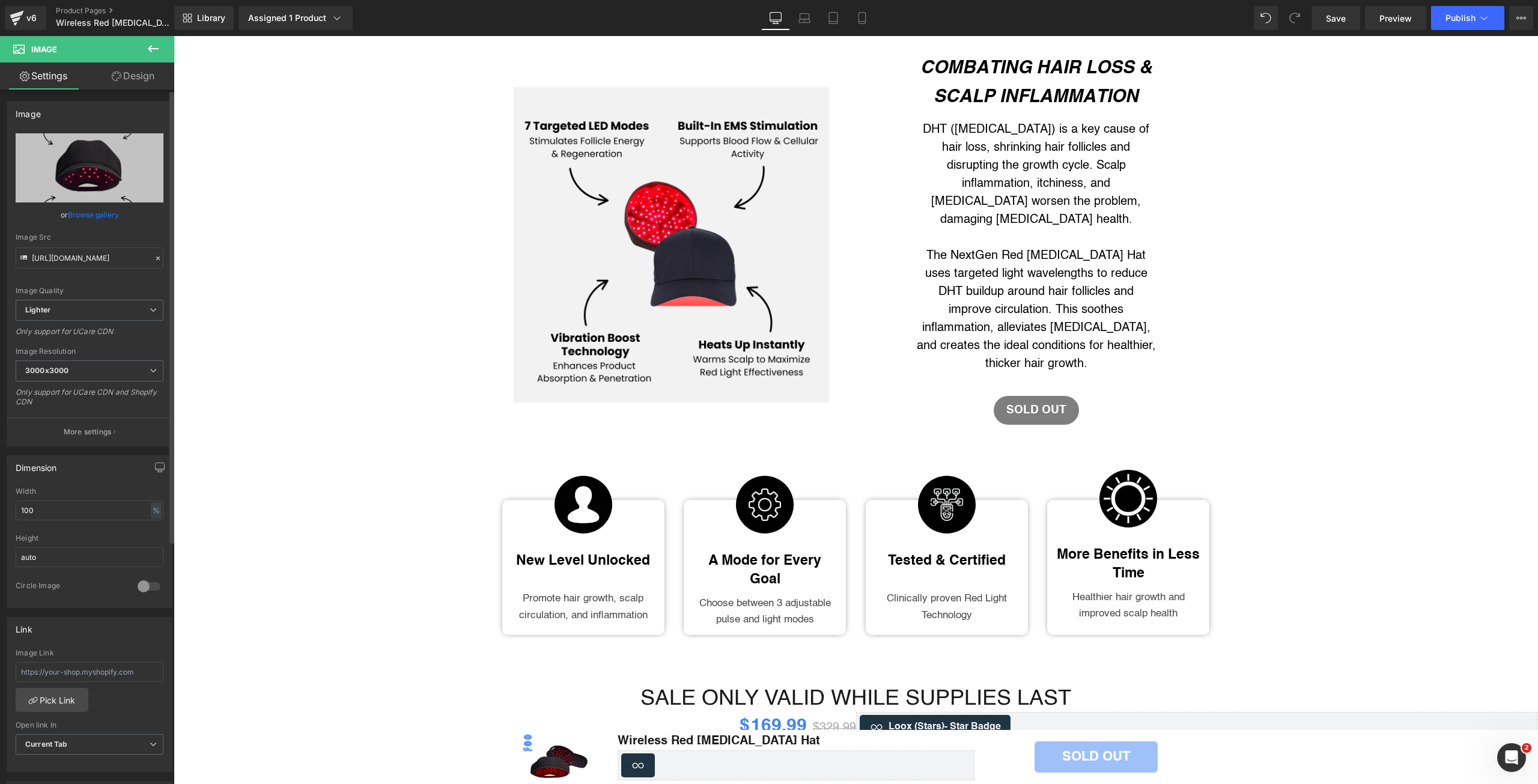
click at [101, 220] on link "Browse gallery" at bounding box center [94, 215] width 51 height 21
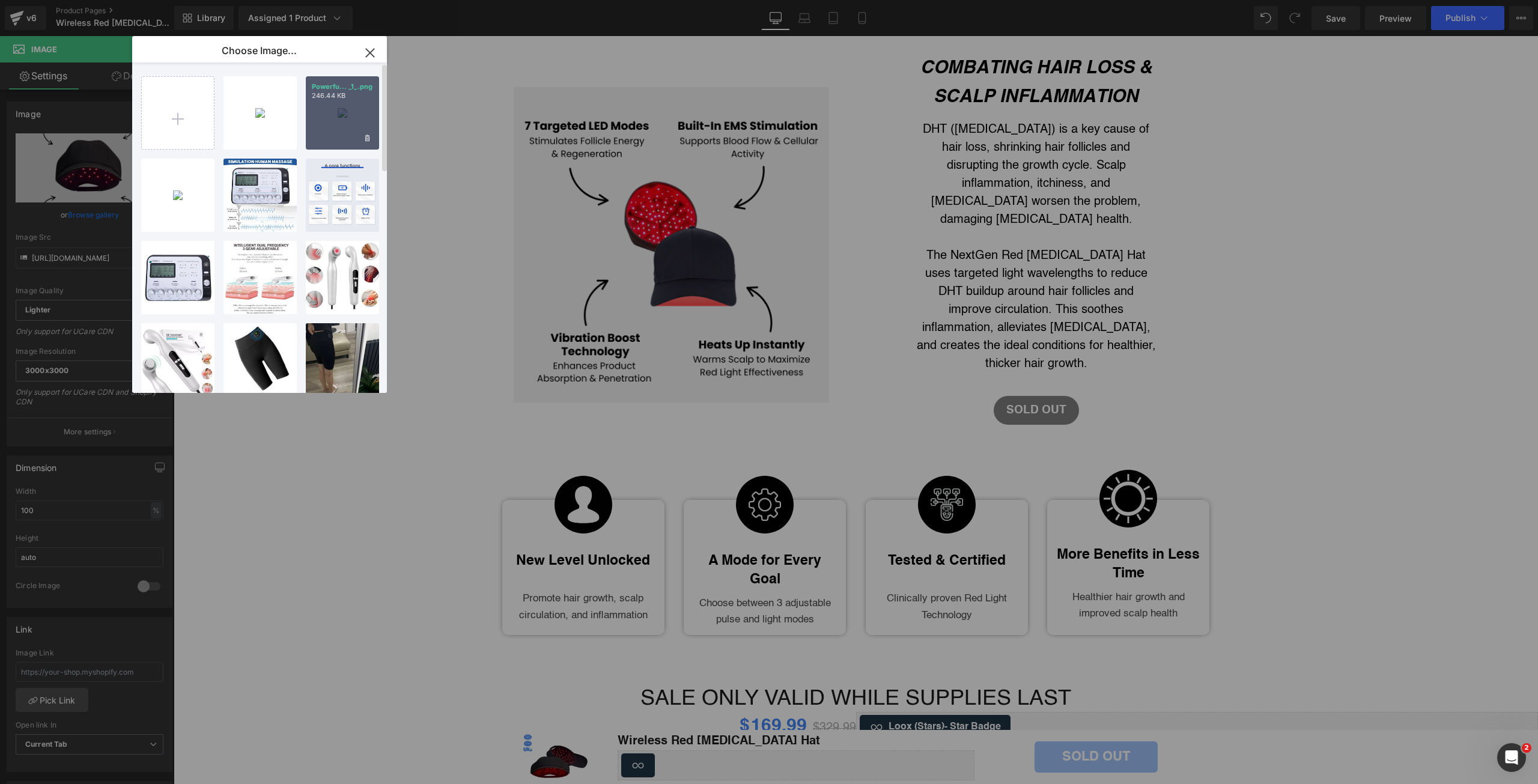
click at [340, 122] on div "Powerfu... _1_.png 246.44 KB" at bounding box center [342, 113] width 73 height 73
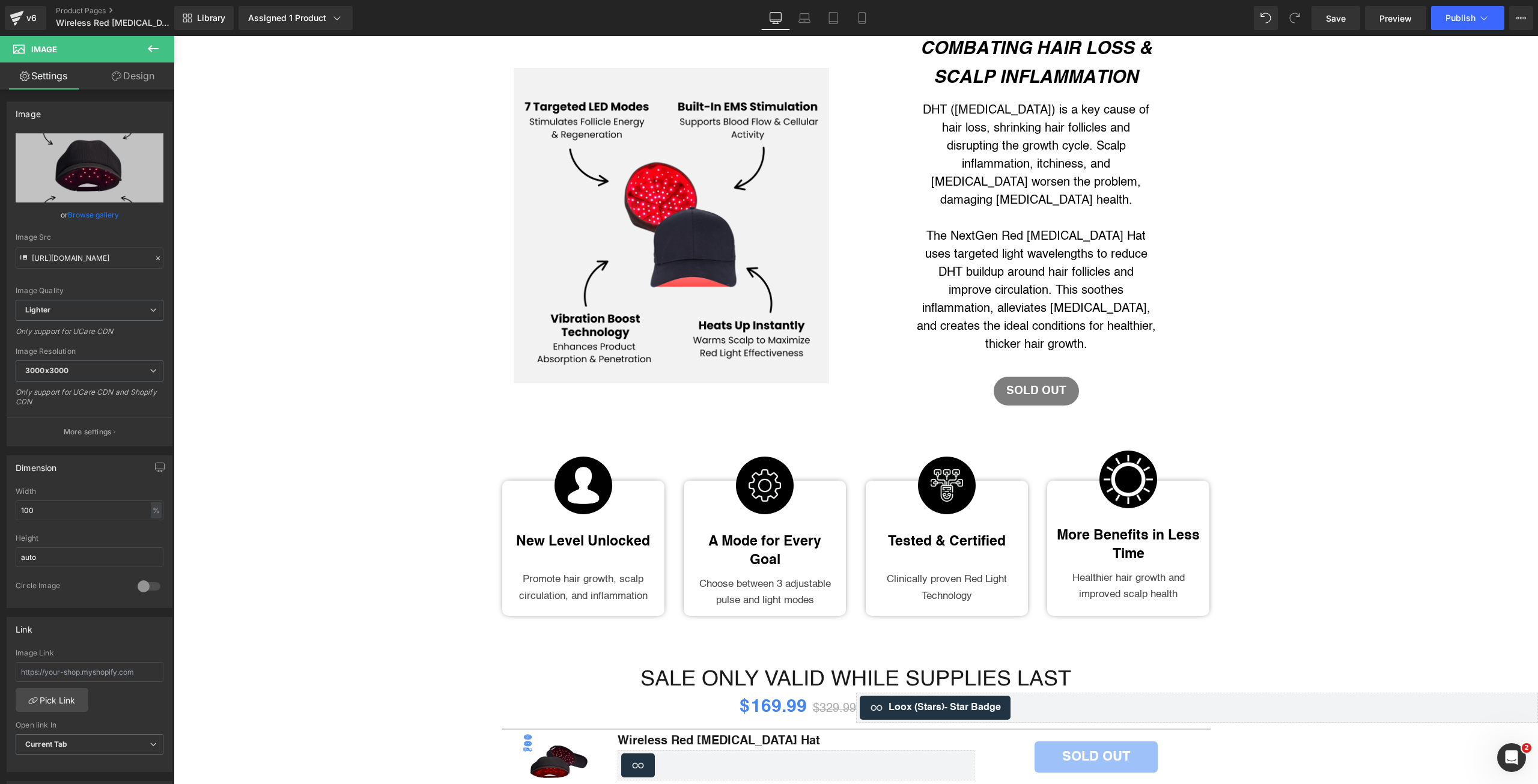
scroll to position [1442, 0]
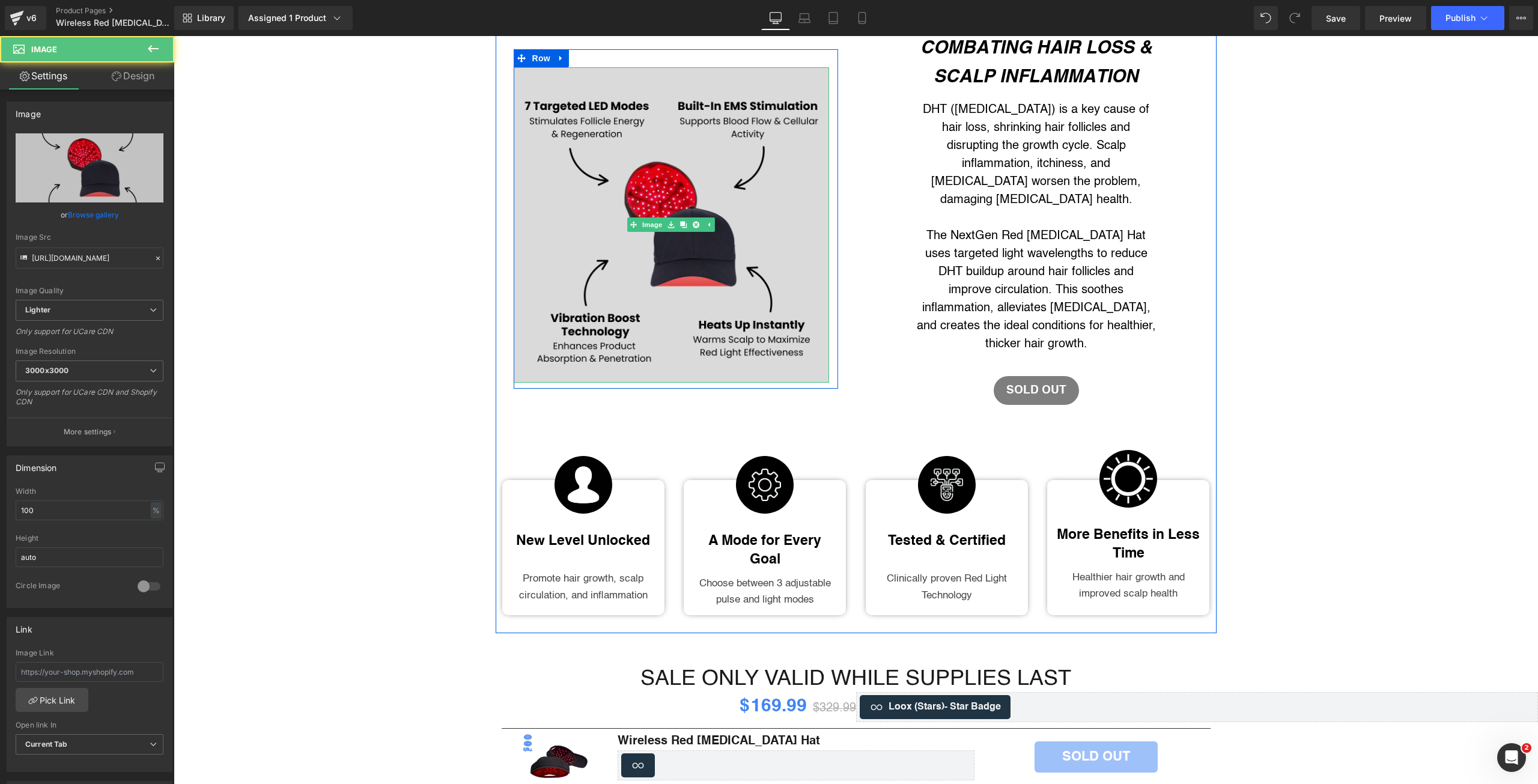
click at [593, 250] on img at bounding box center [671, 225] width 315 height 315
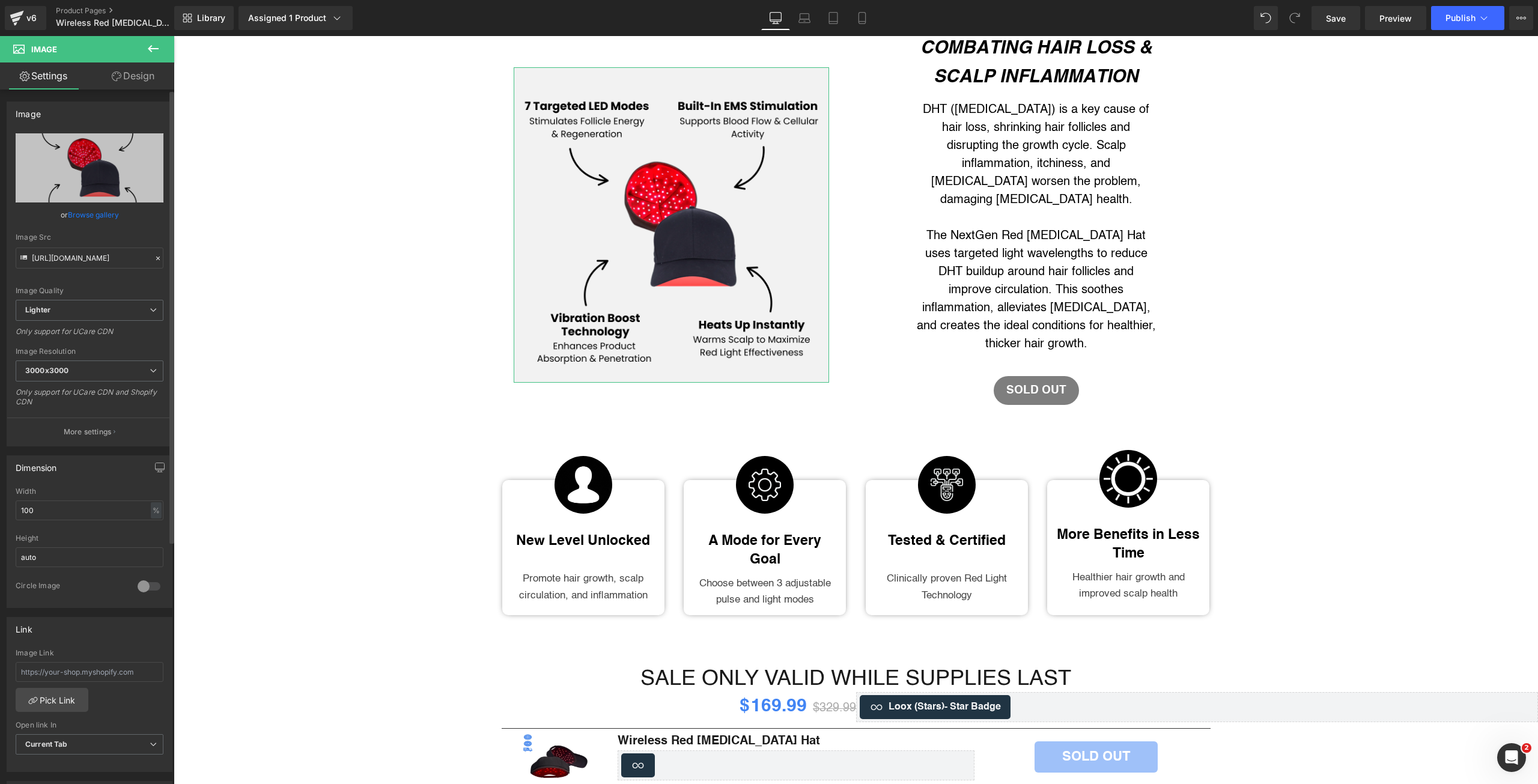
click at [87, 219] on link "Browse gallery" at bounding box center [94, 215] width 51 height 21
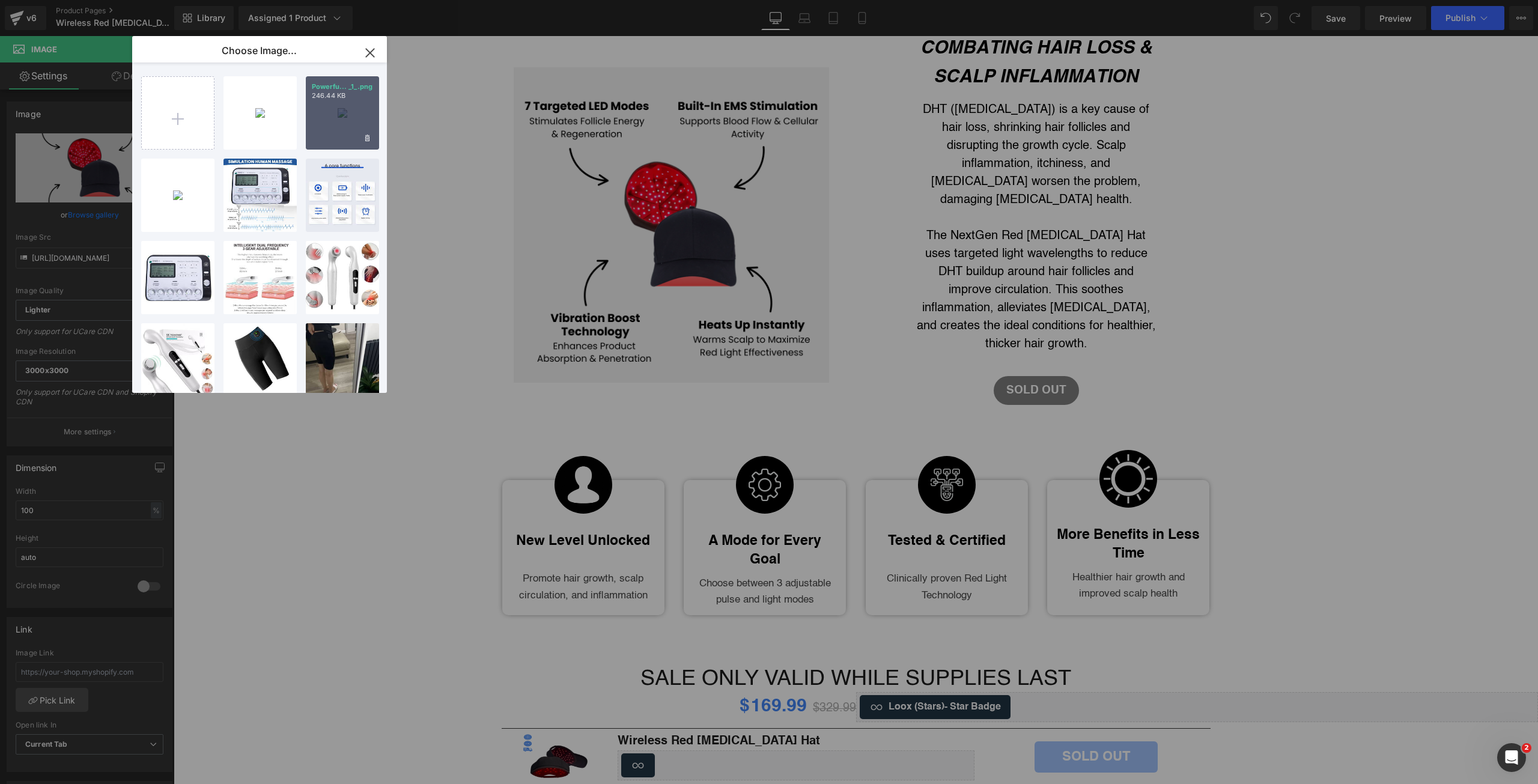
click at [327, 113] on div "Powerfu... _1_.png 246.44 KB" at bounding box center [342, 113] width 73 height 73
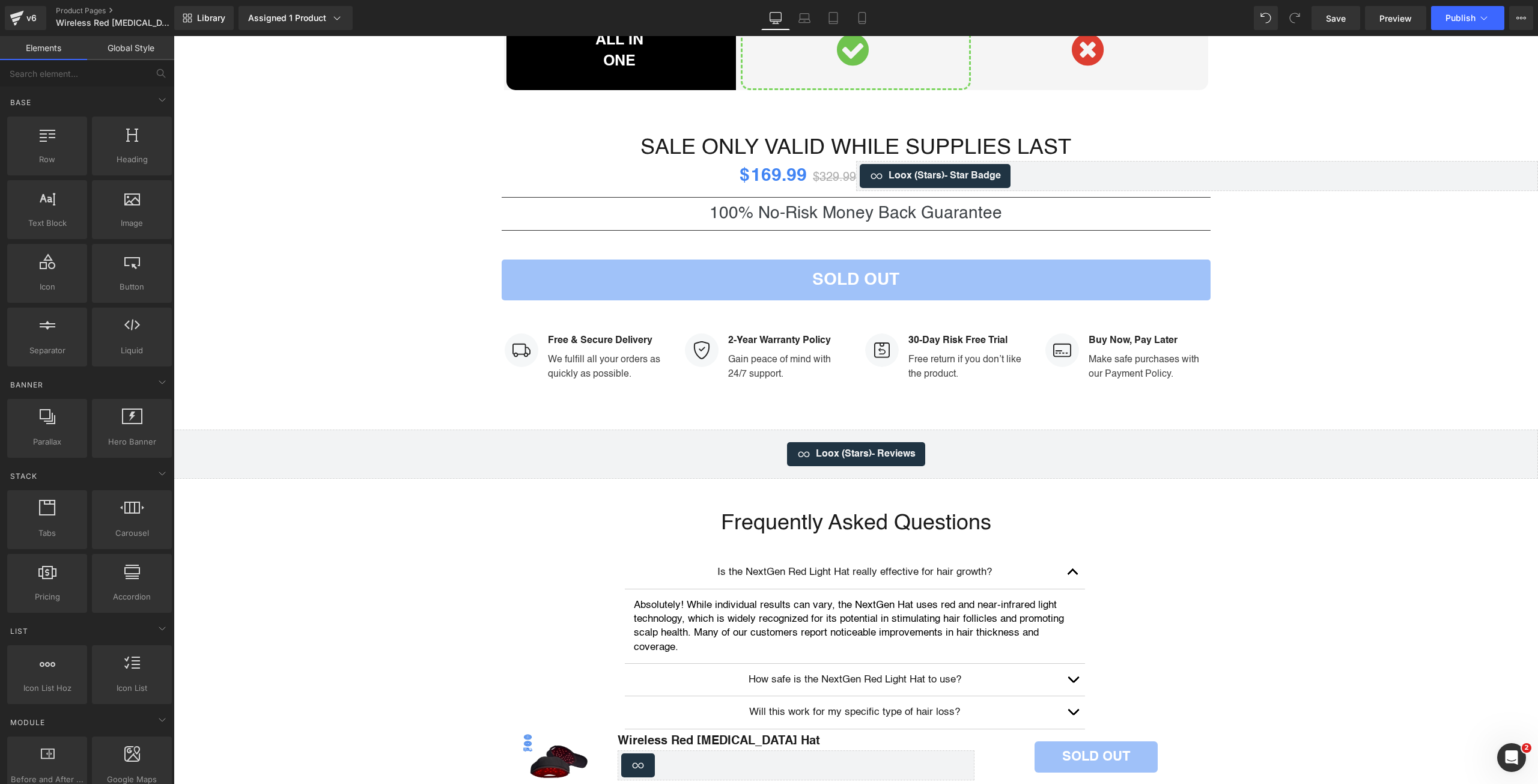
scroll to position [3464, 0]
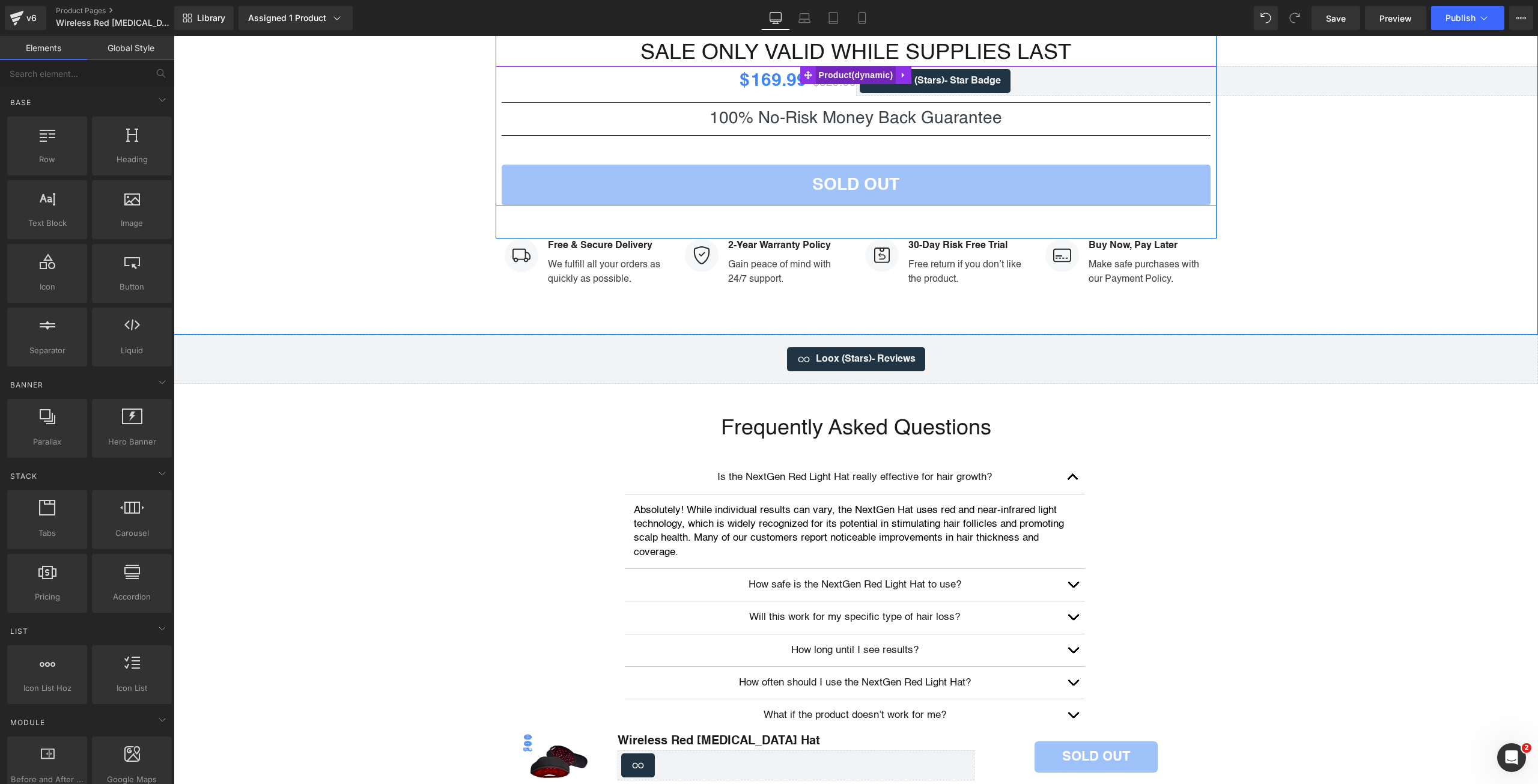
click at [825, 66] on span "Product" at bounding box center [856, 74] width 80 height 18
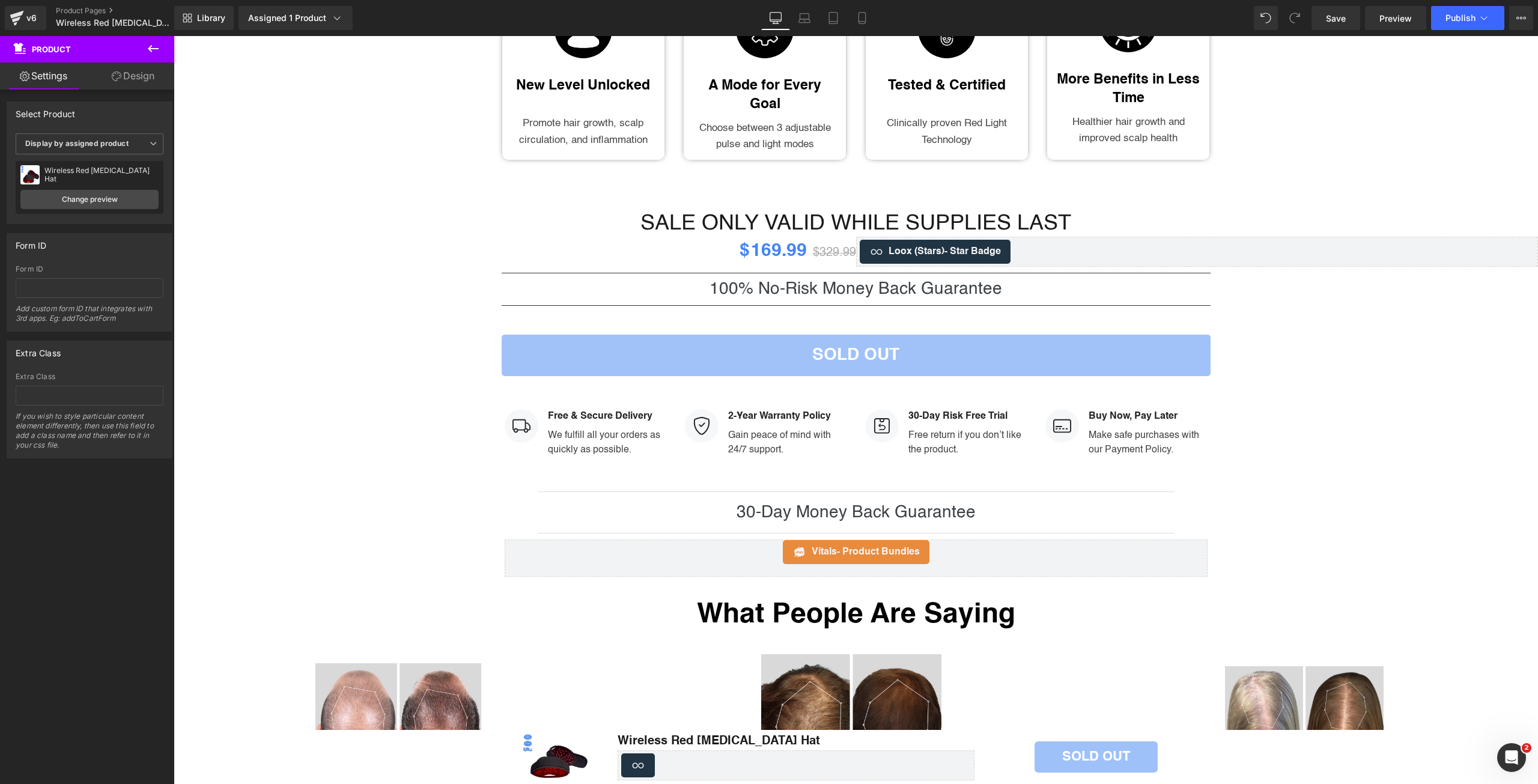
scroll to position [1862, 0]
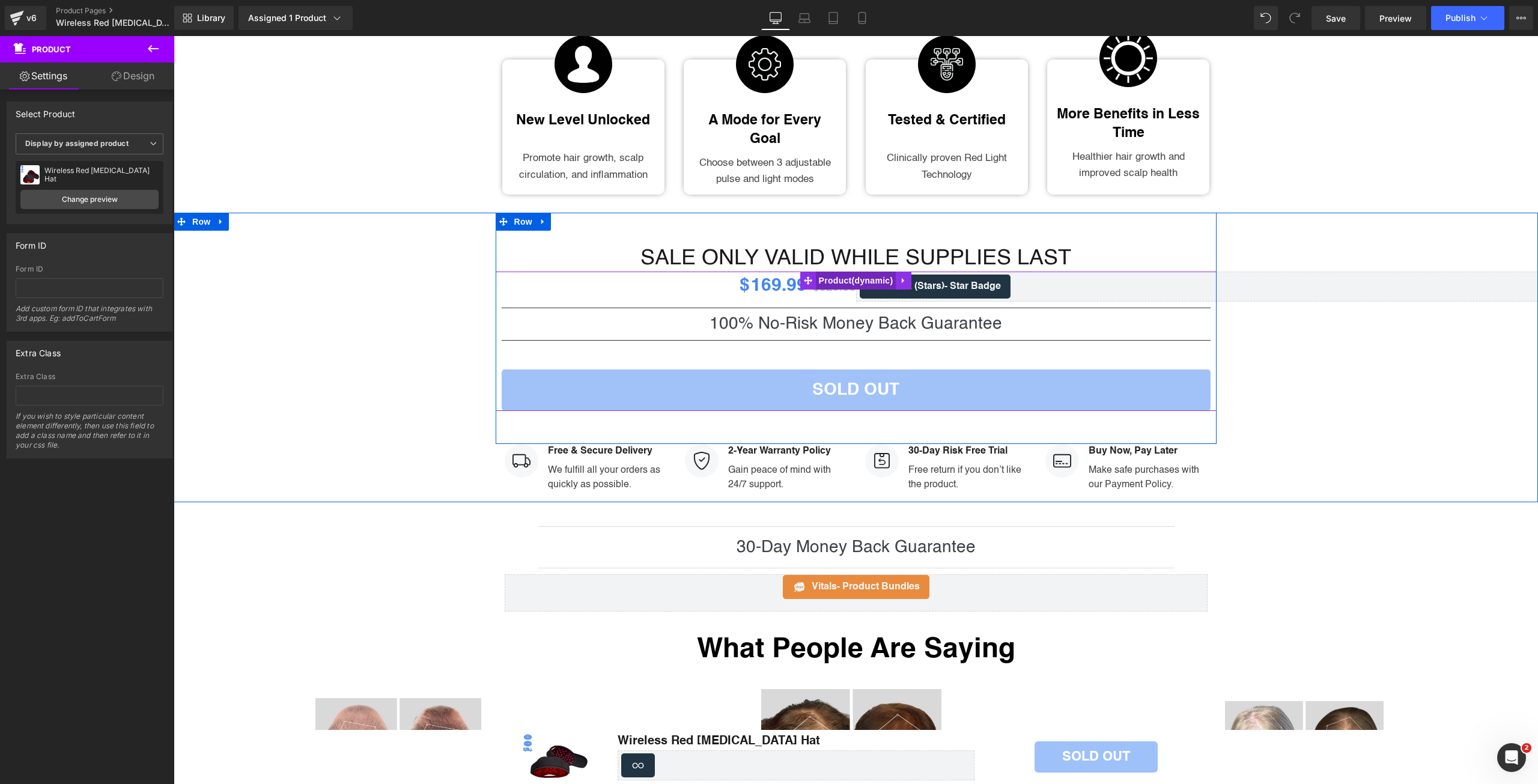
click at [833, 272] on span "Product" at bounding box center [856, 280] width 80 height 18
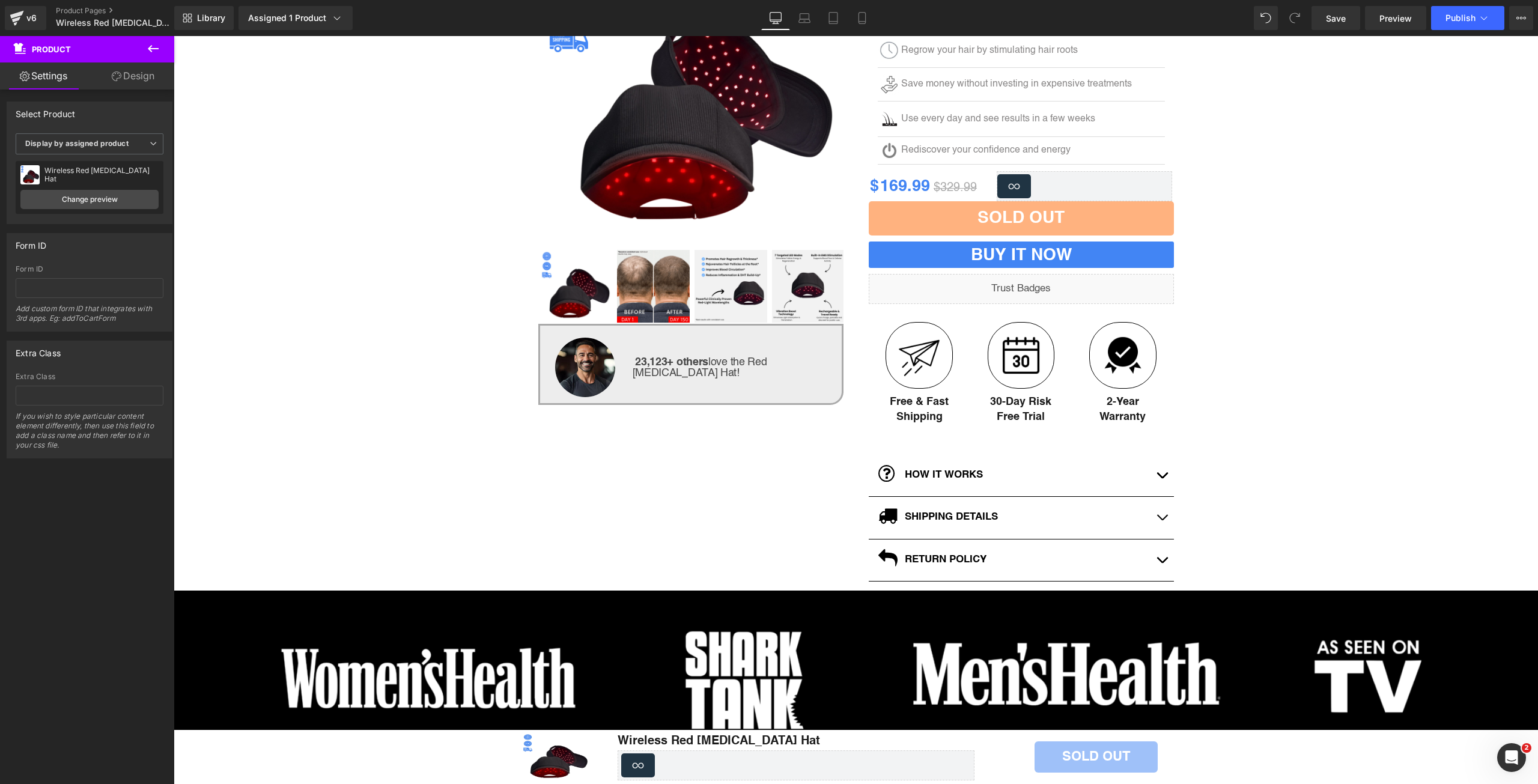
scroll to position [241, 0]
click at [868, 16] on icon at bounding box center [862, 18] width 12 height 12
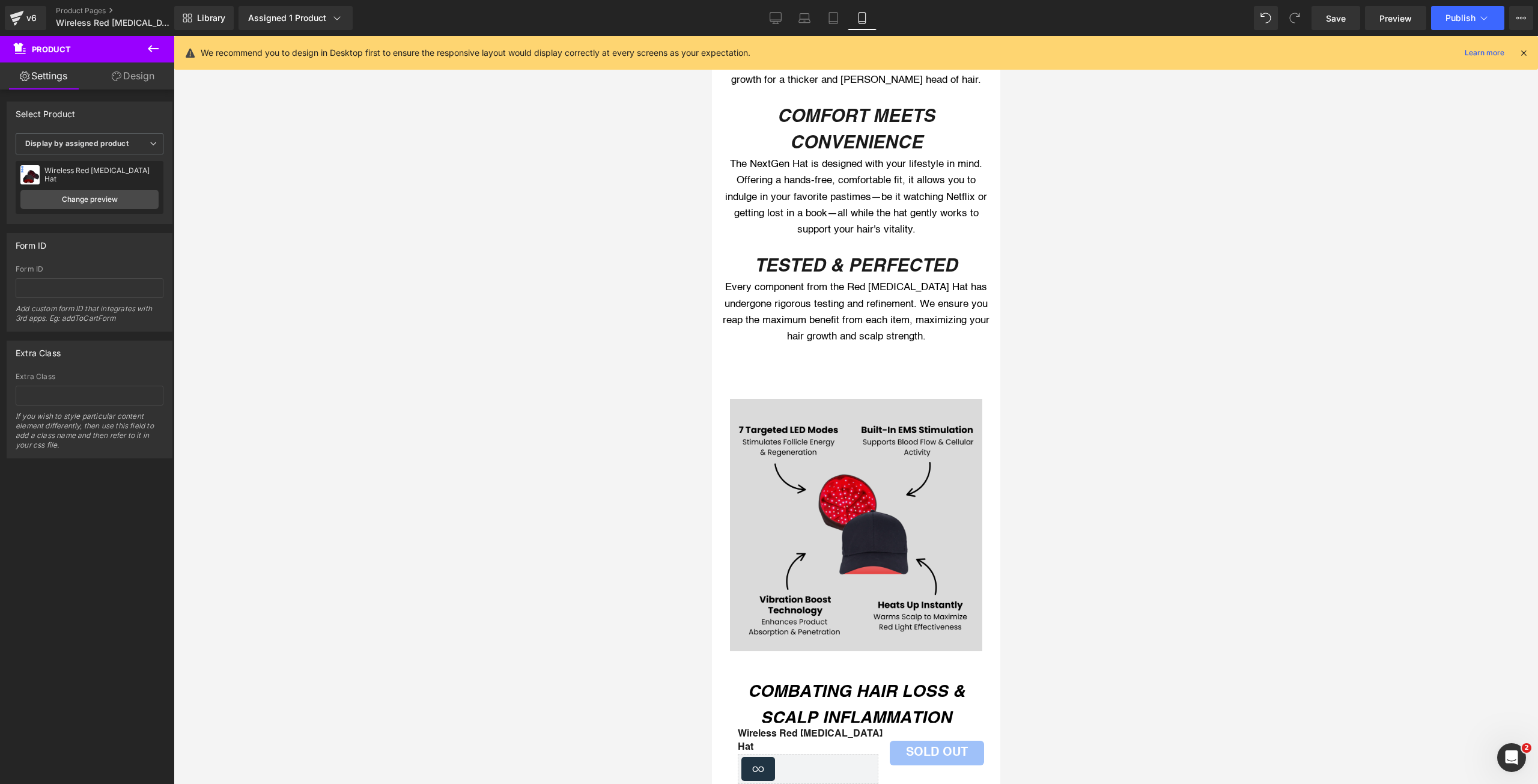
scroll to position [1389, 0]
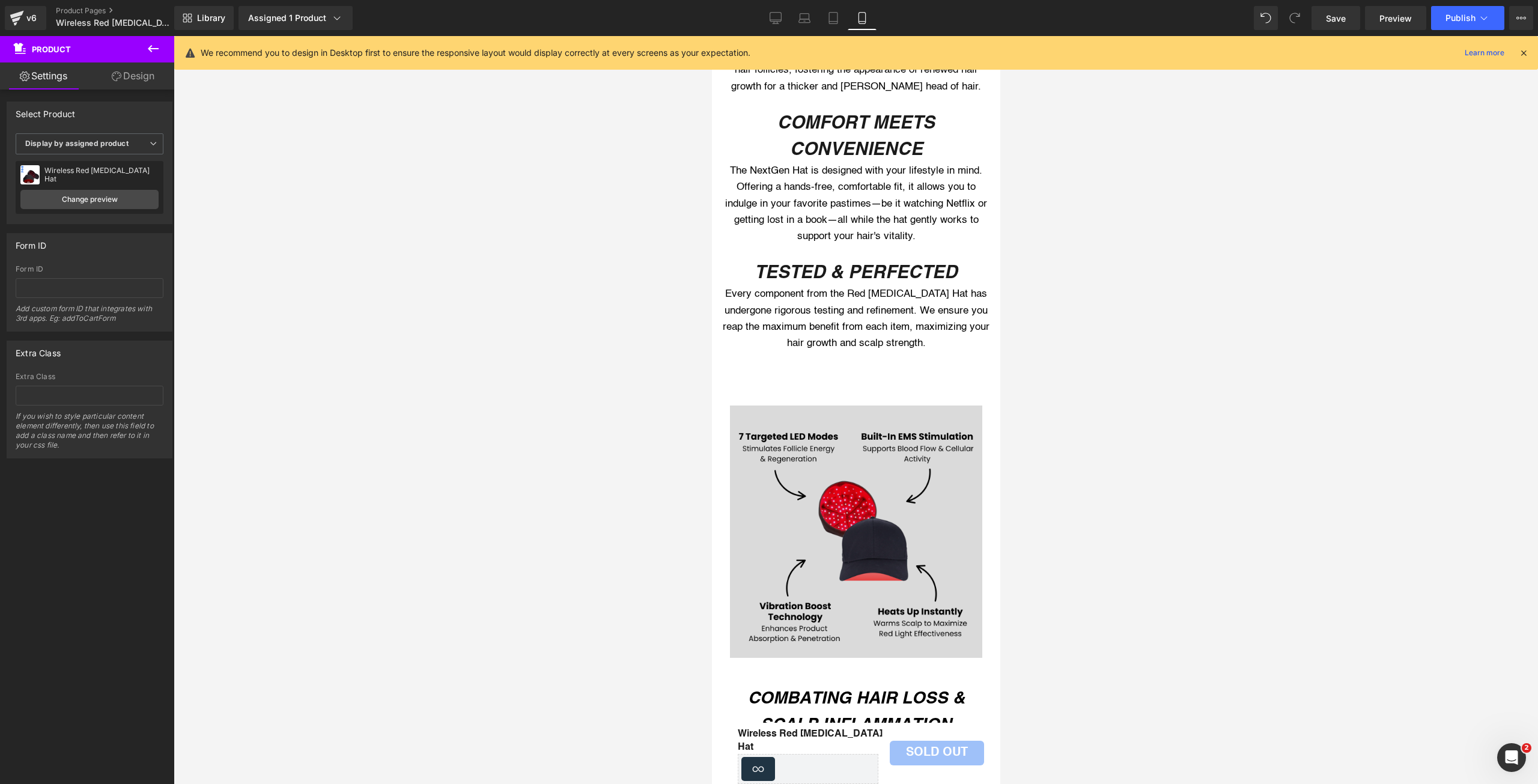
click at [850, 440] on img at bounding box center [856, 531] width 253 height 253
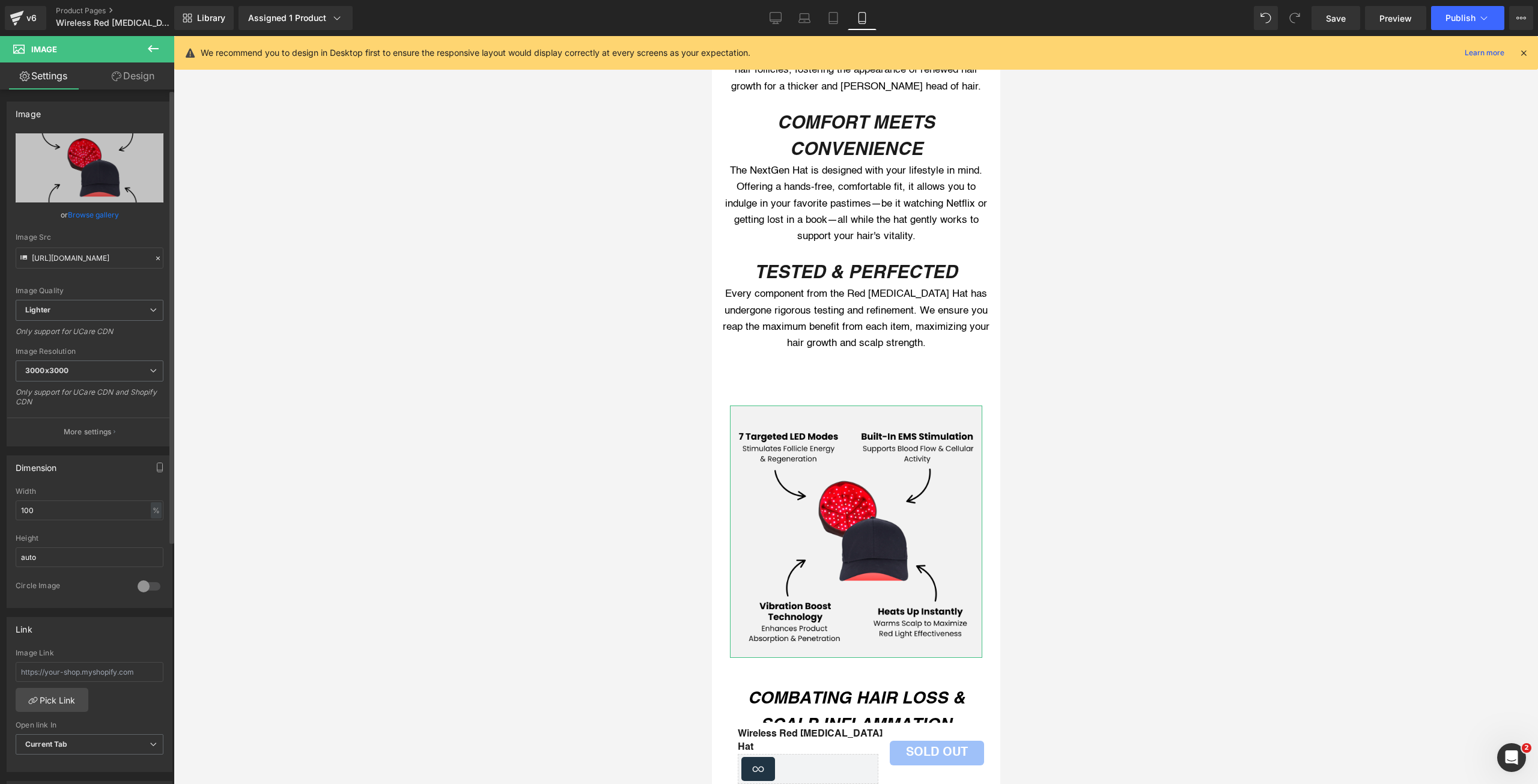
click at [104, 212] on link "Browse gallery" at bounding box center [94, 215] width 51 height 21
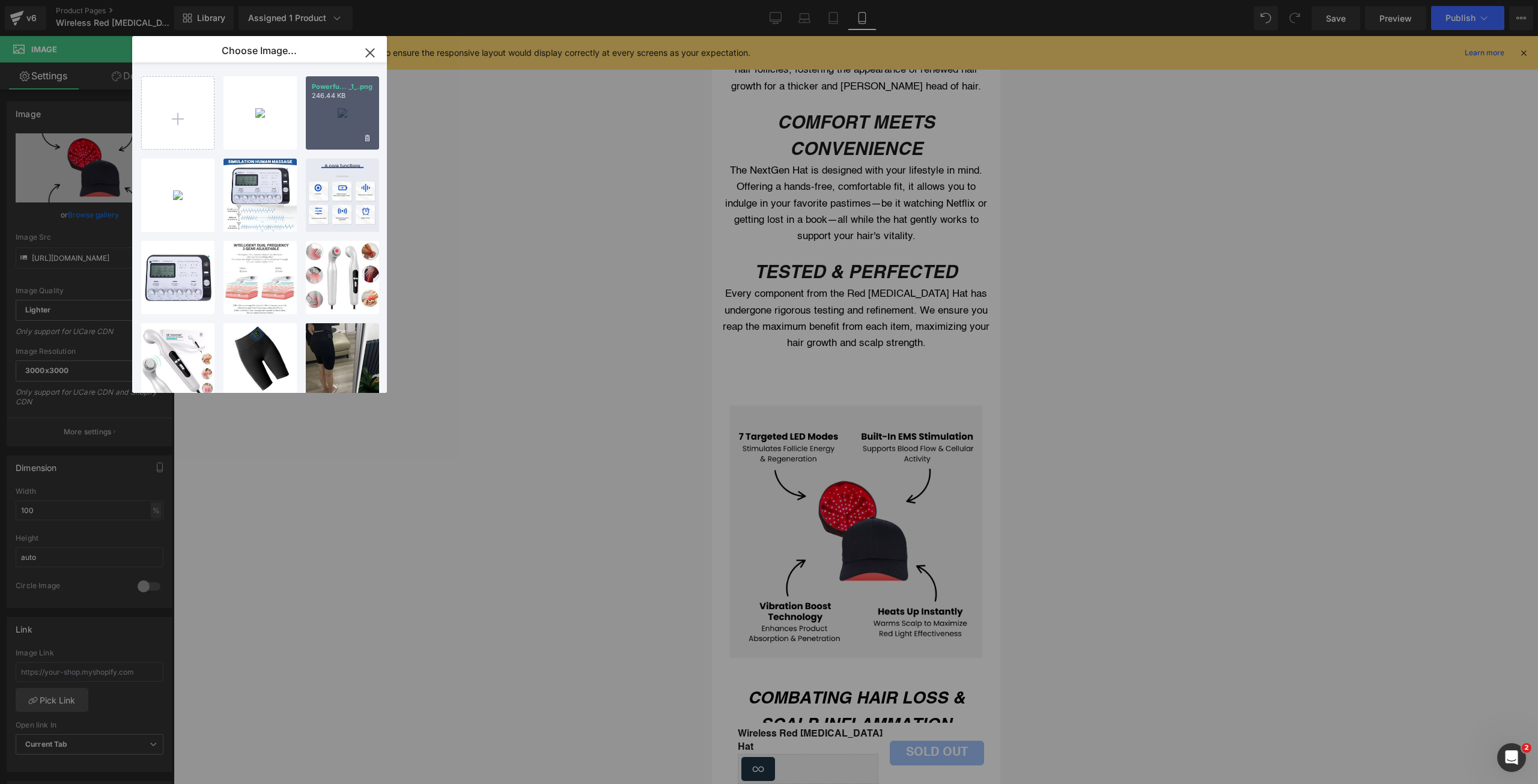
click at [351, 118] on div "Powerfu... _1_.png 246.44 KB" at bounding box center [342, 113] width 73 height 73
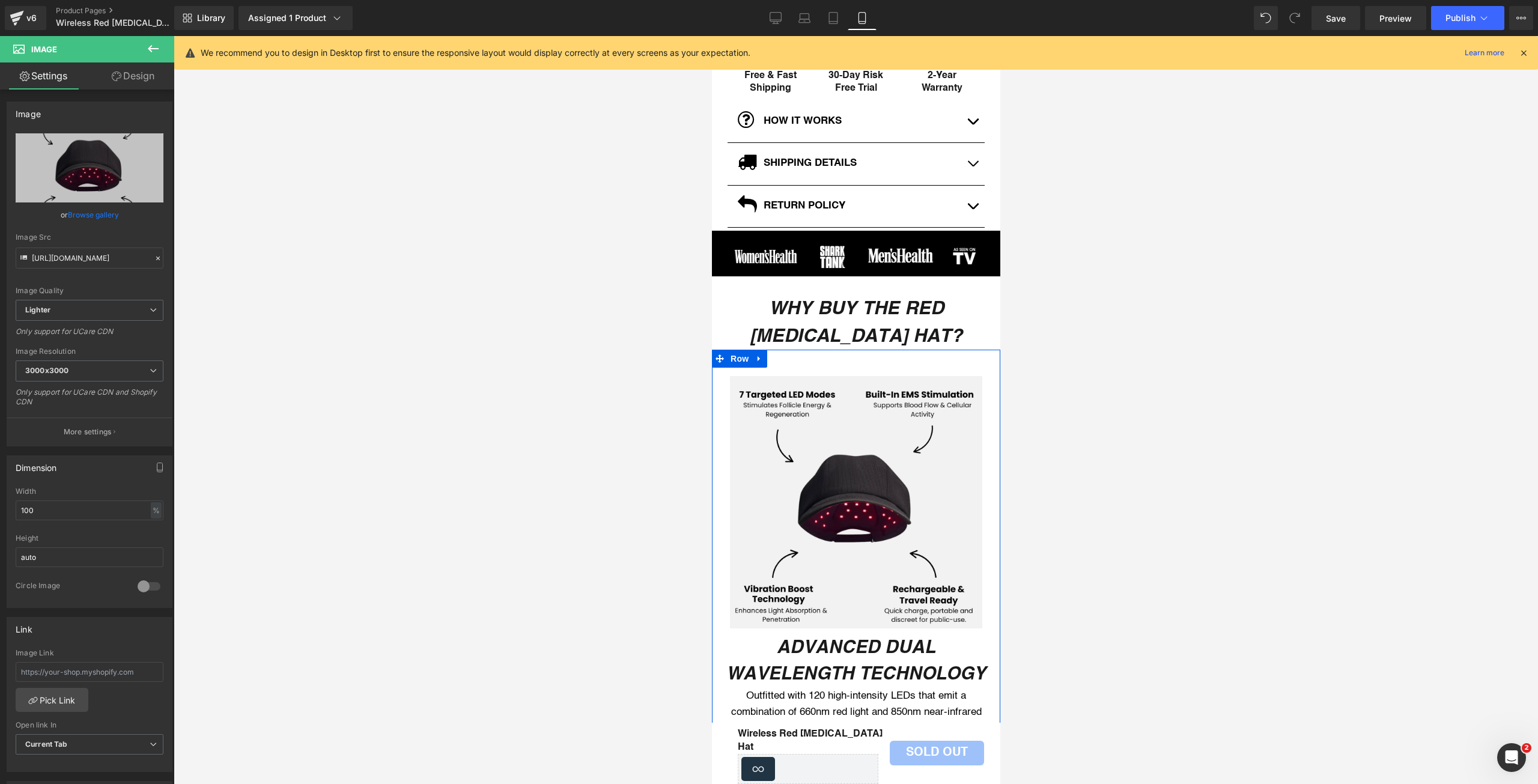
scroll to position [709, 0]
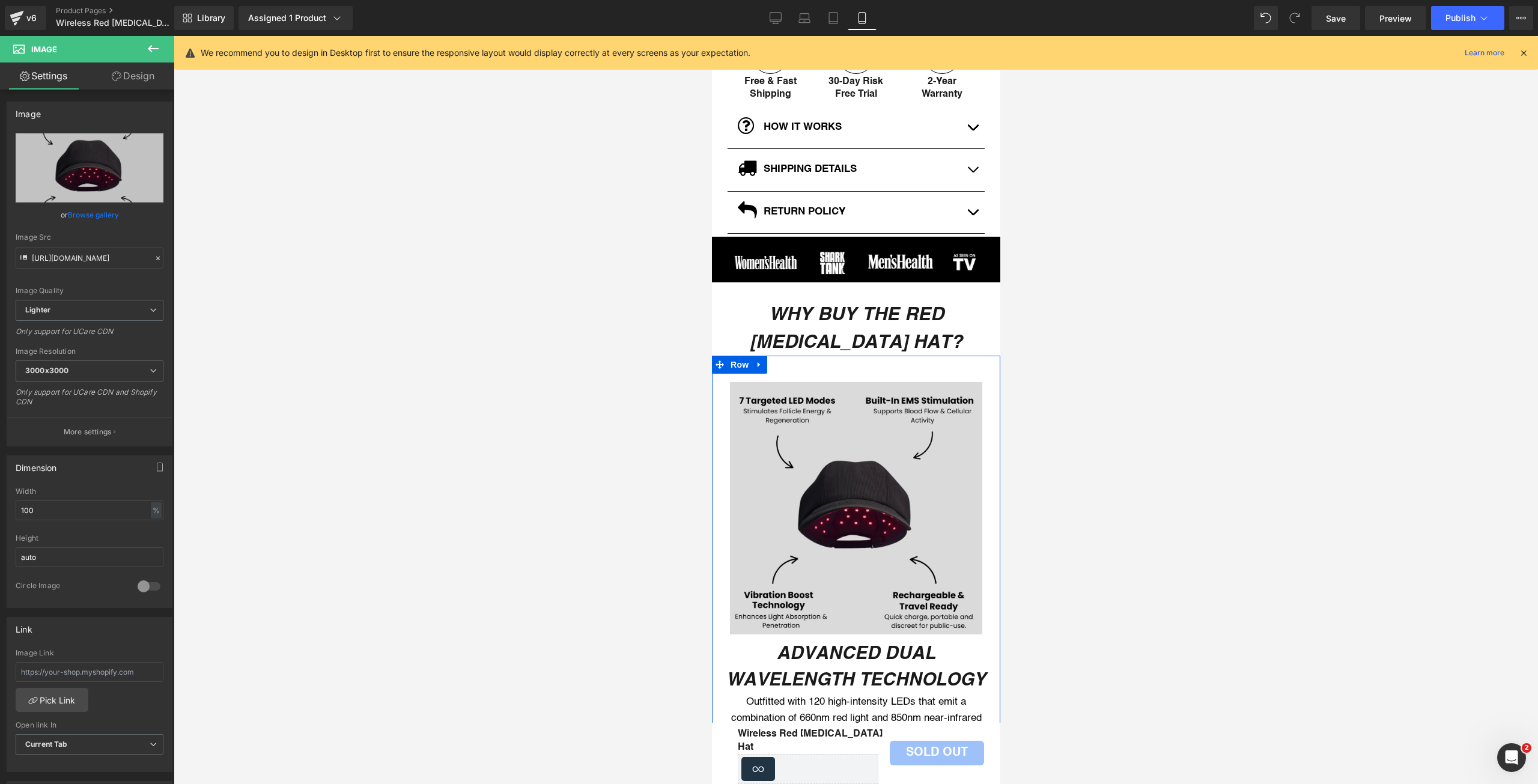
click at [808, 474] on img at bounding box center [856, 508] width 253 height 253
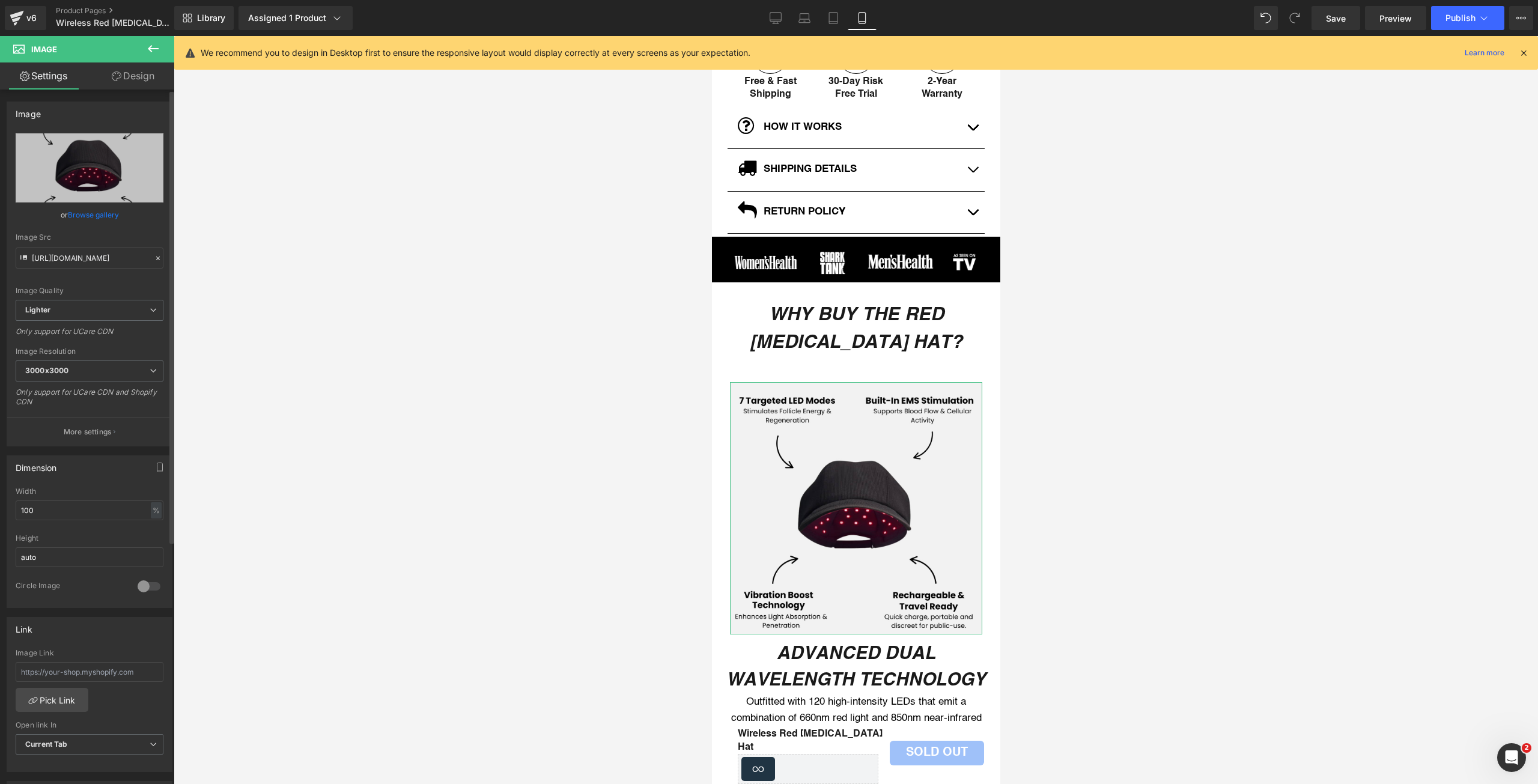
click at [105, 217] on link "Browse gallery" at bounding box center [94, 215] width 51 height 21
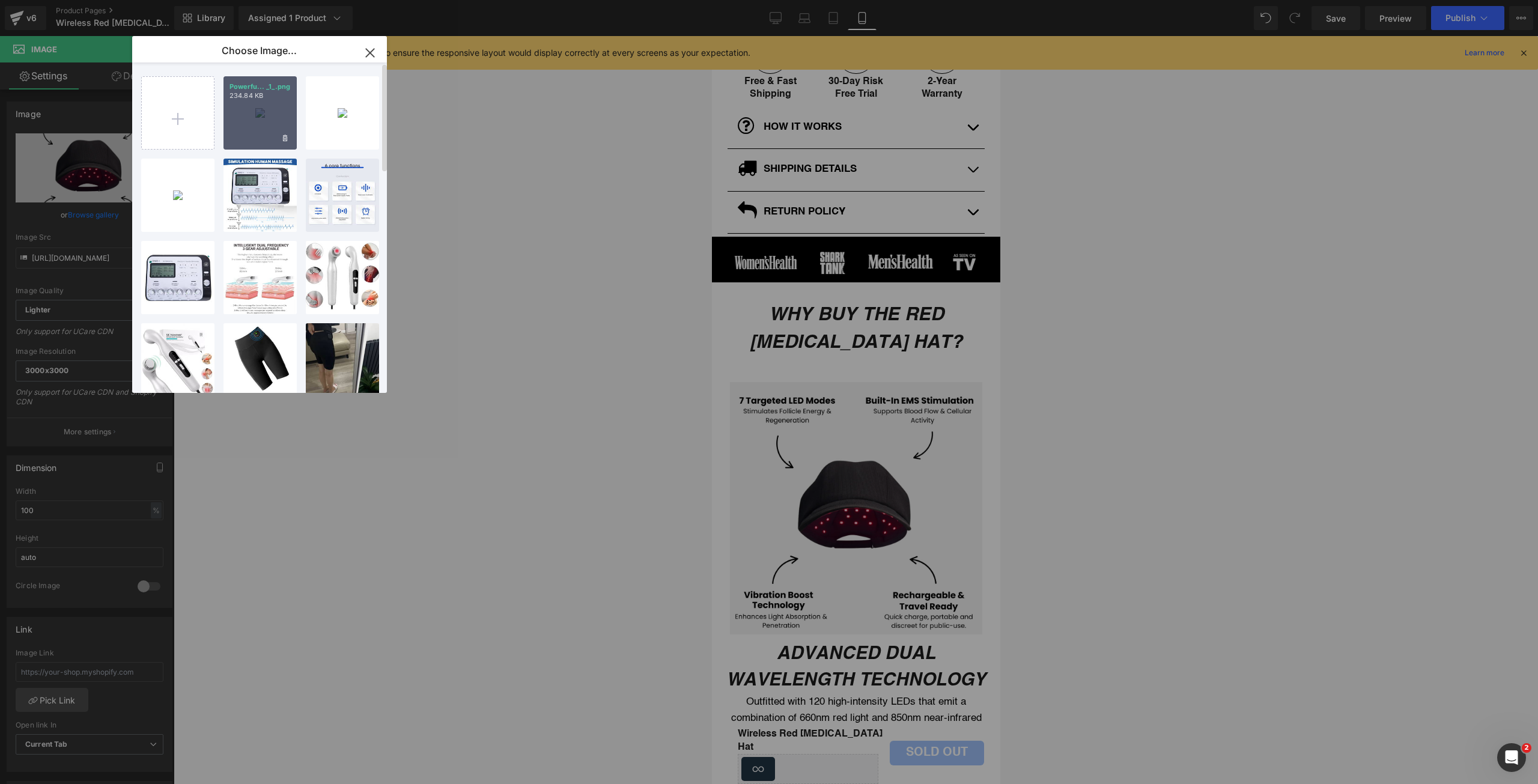
click at [247, 146] on div "Powerfu... _1_.png 234.84 KB" at bounding box center [260, 113] width 73 height 73
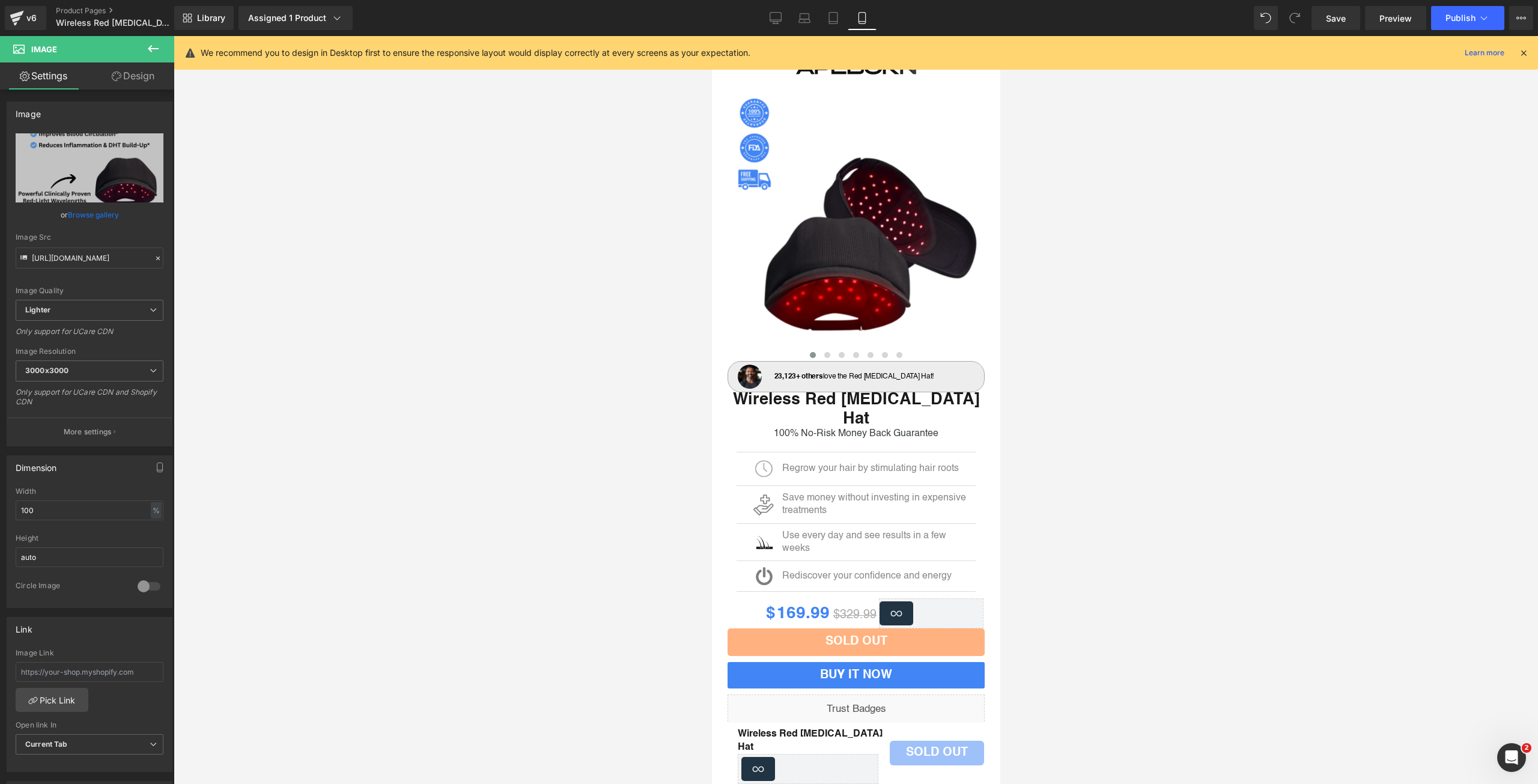
scroll to position [0, 0]
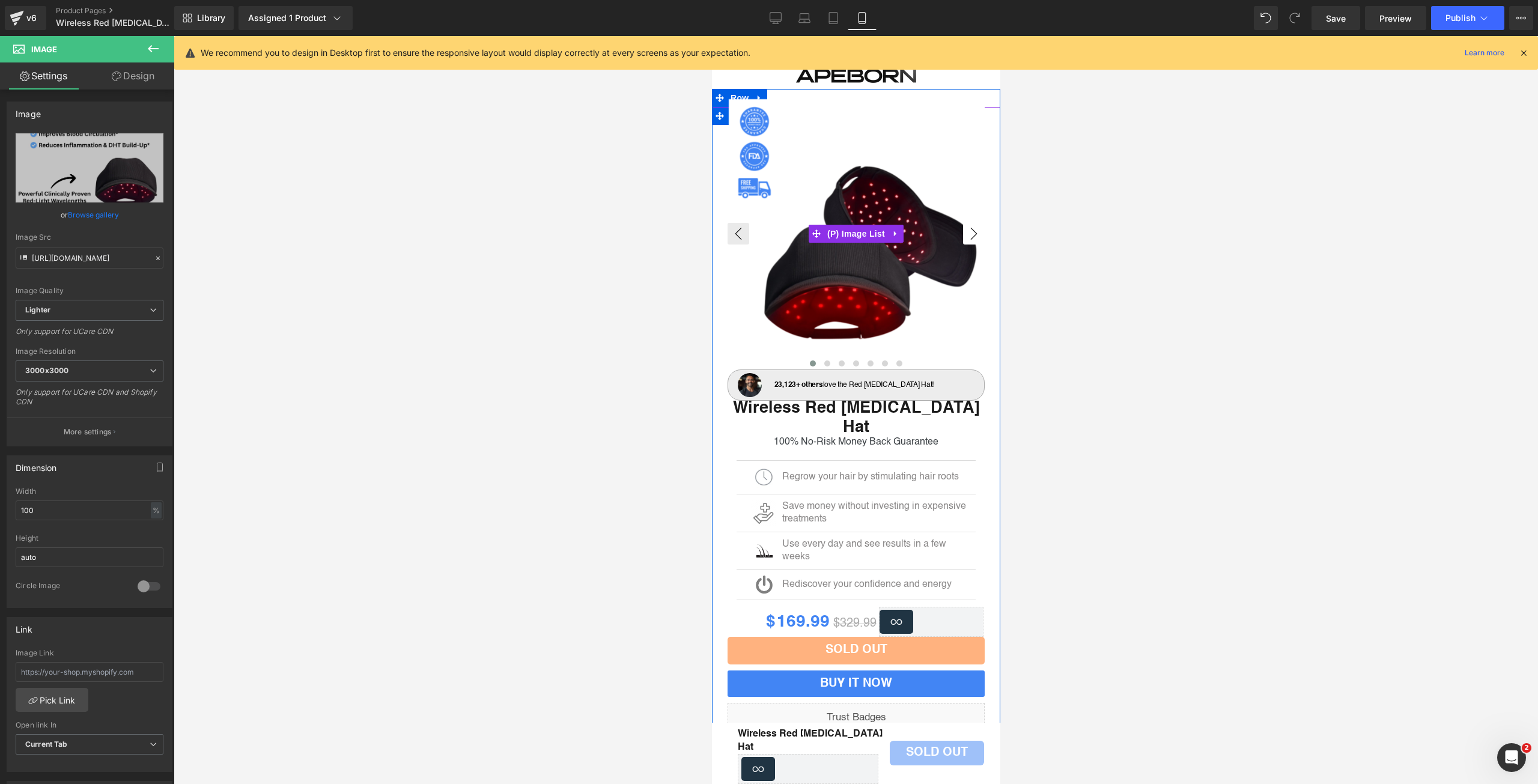
click at [965, 237] on button "›" at bounding box center [973, 233] width 21 height 21
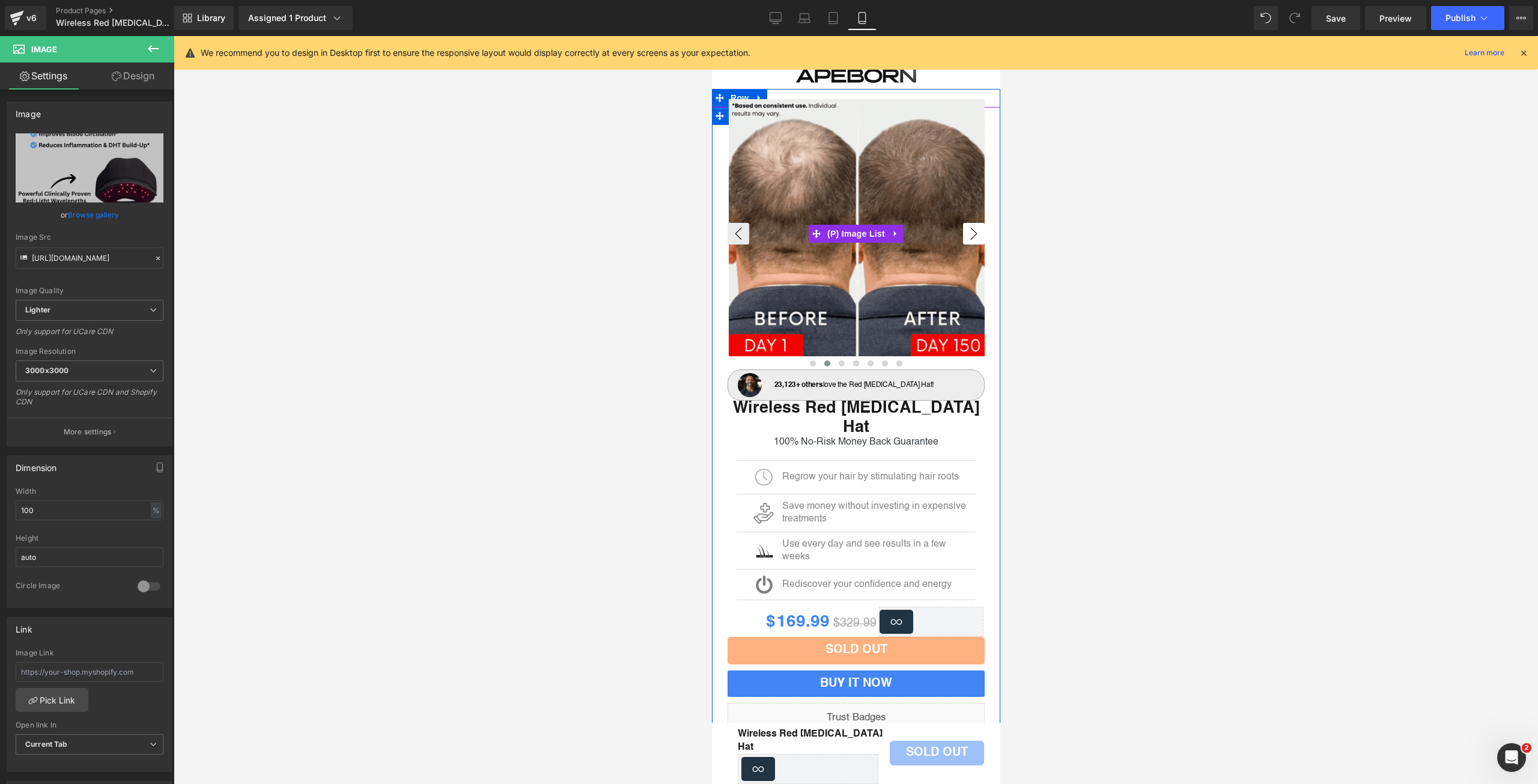
click at [965, 237] on button "›" at bounding box center [973, 233] width 21 height 21
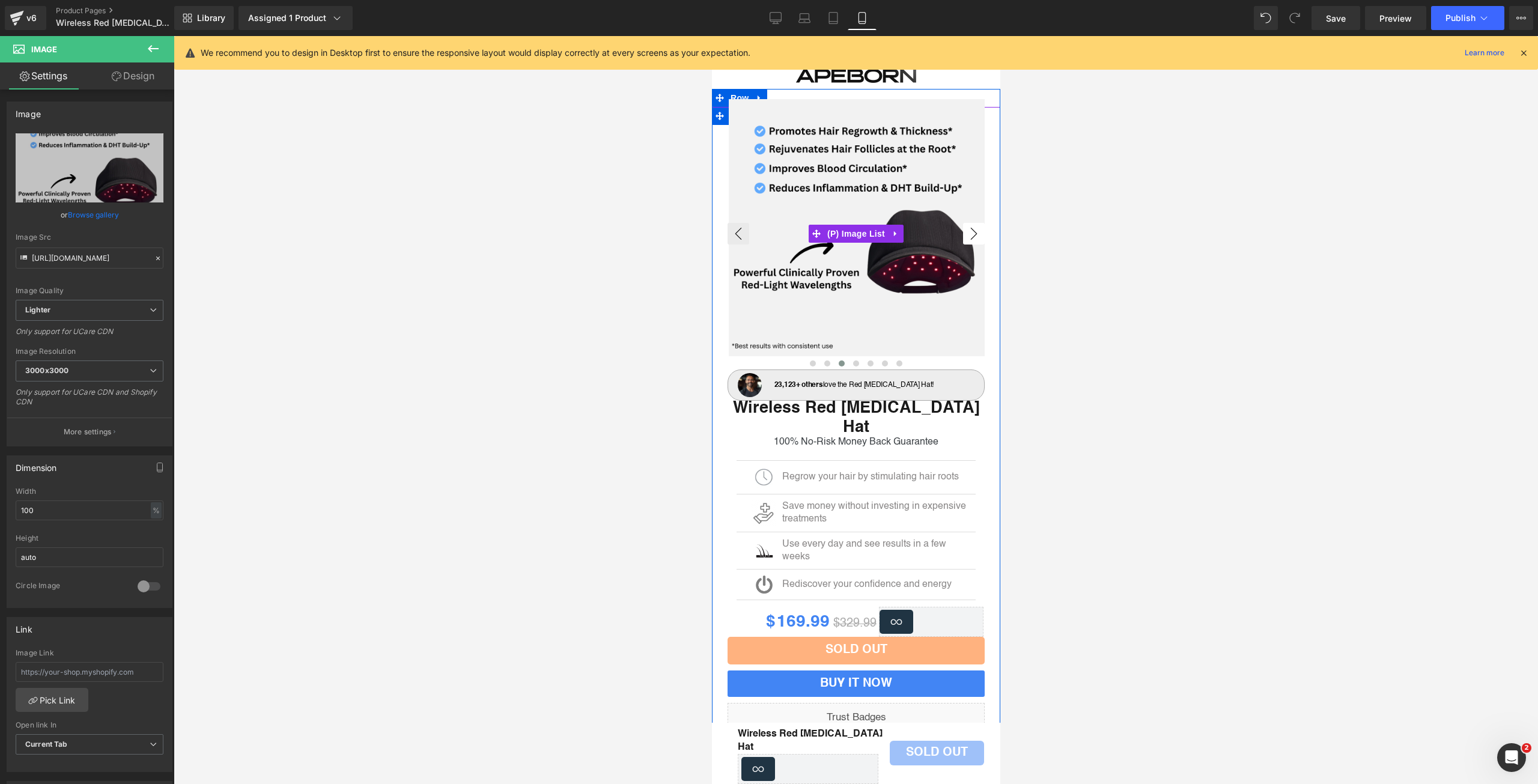
click at [965, 237] on button "›" at bounding box center [973, 233] width 21 height 21
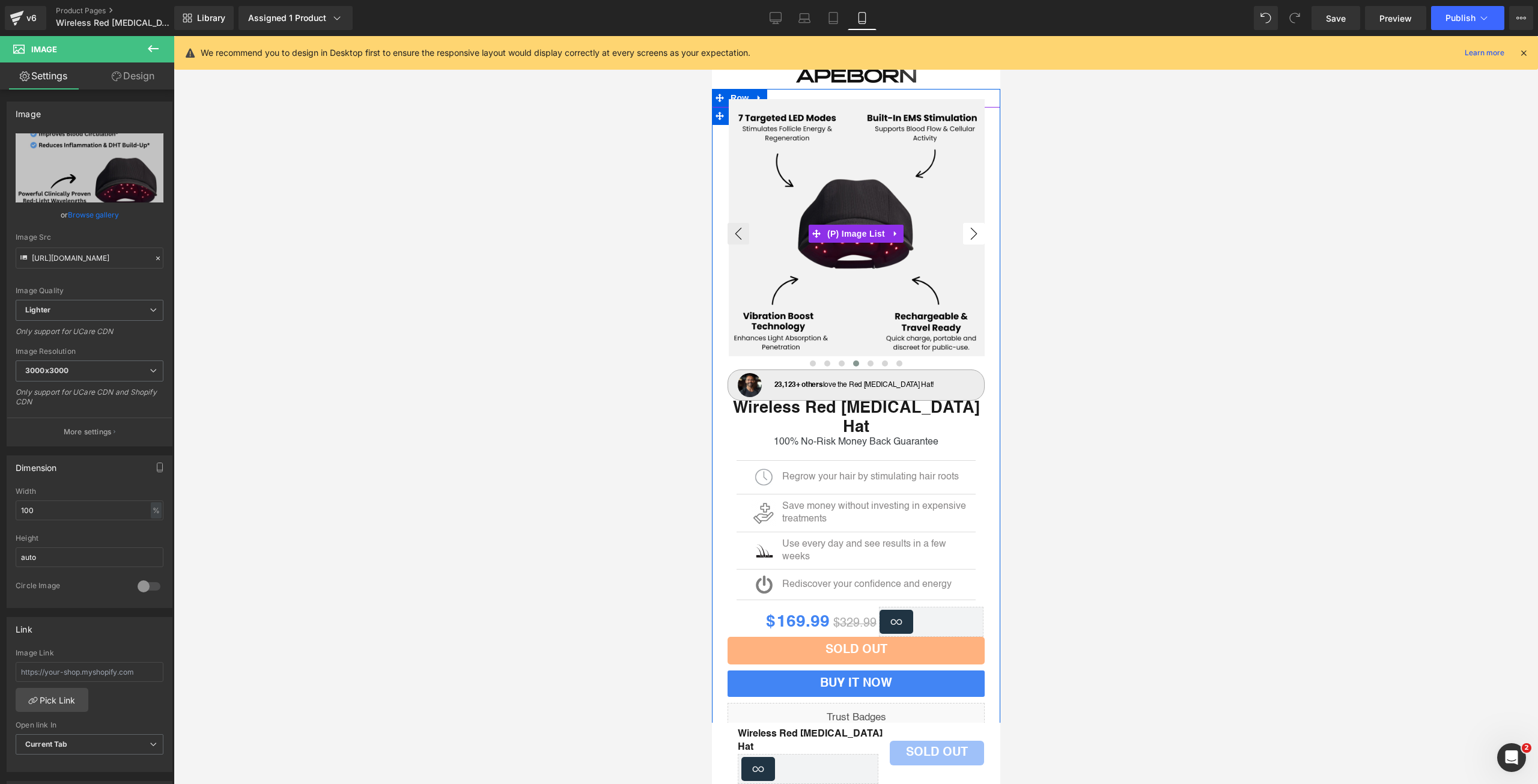
click at [965, 237] on button "›" at bounding box center [973, 233] width 21 height 21
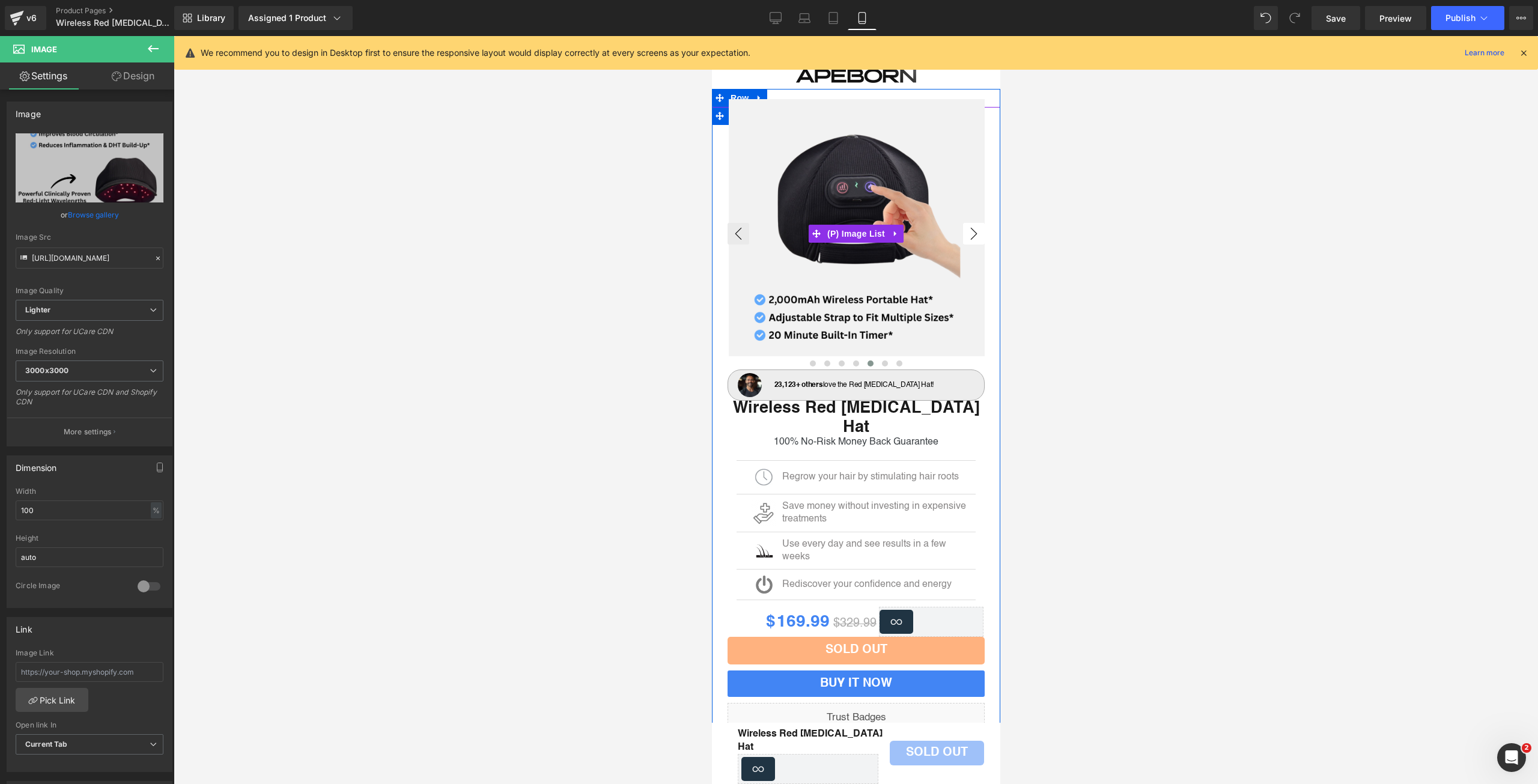
click at [965, 237] on button "›" at bounding box center [973, 233] width 21 height 21
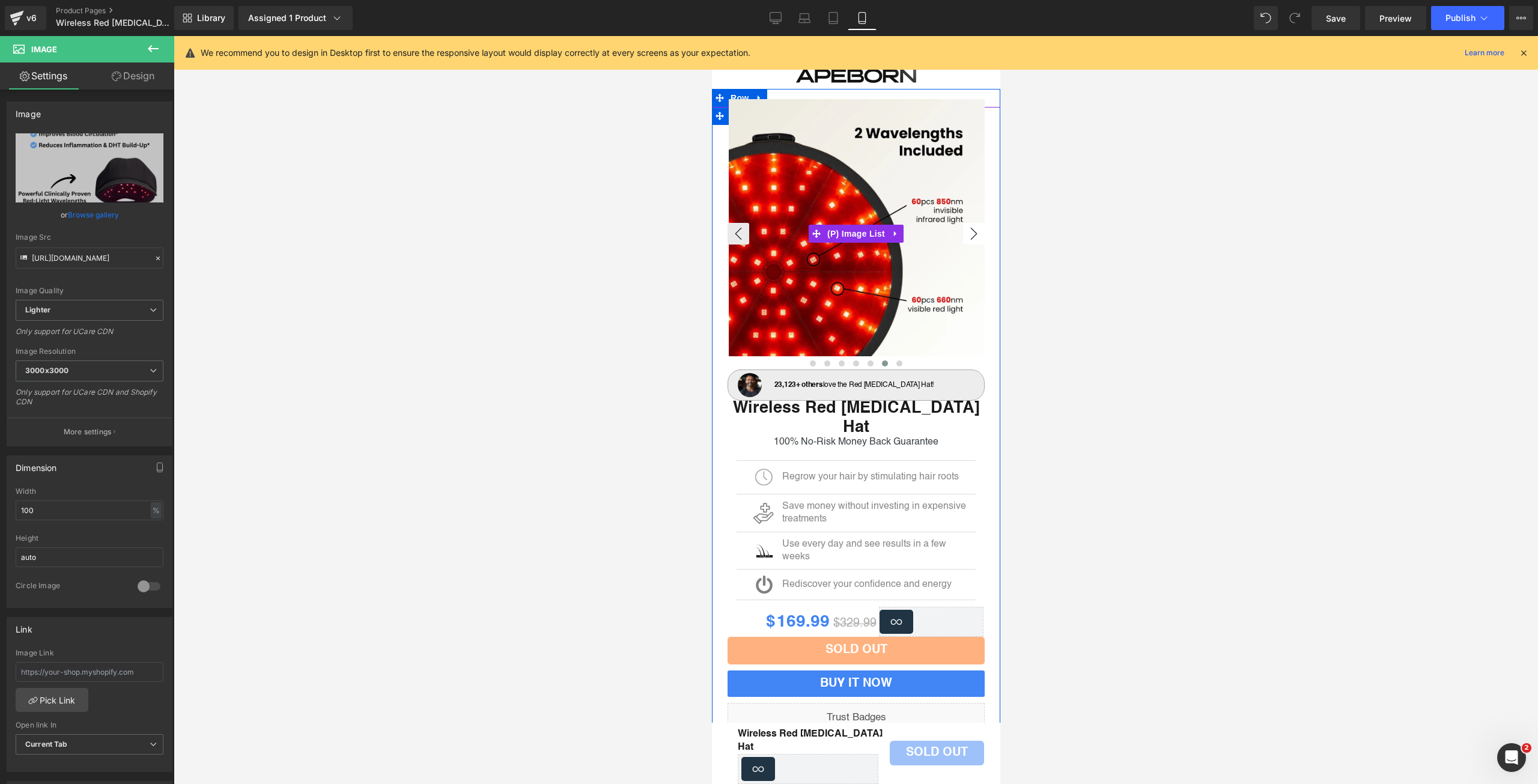
click at [965, 237] on button "›" at bounding box center [973, 233] width 21 height 21
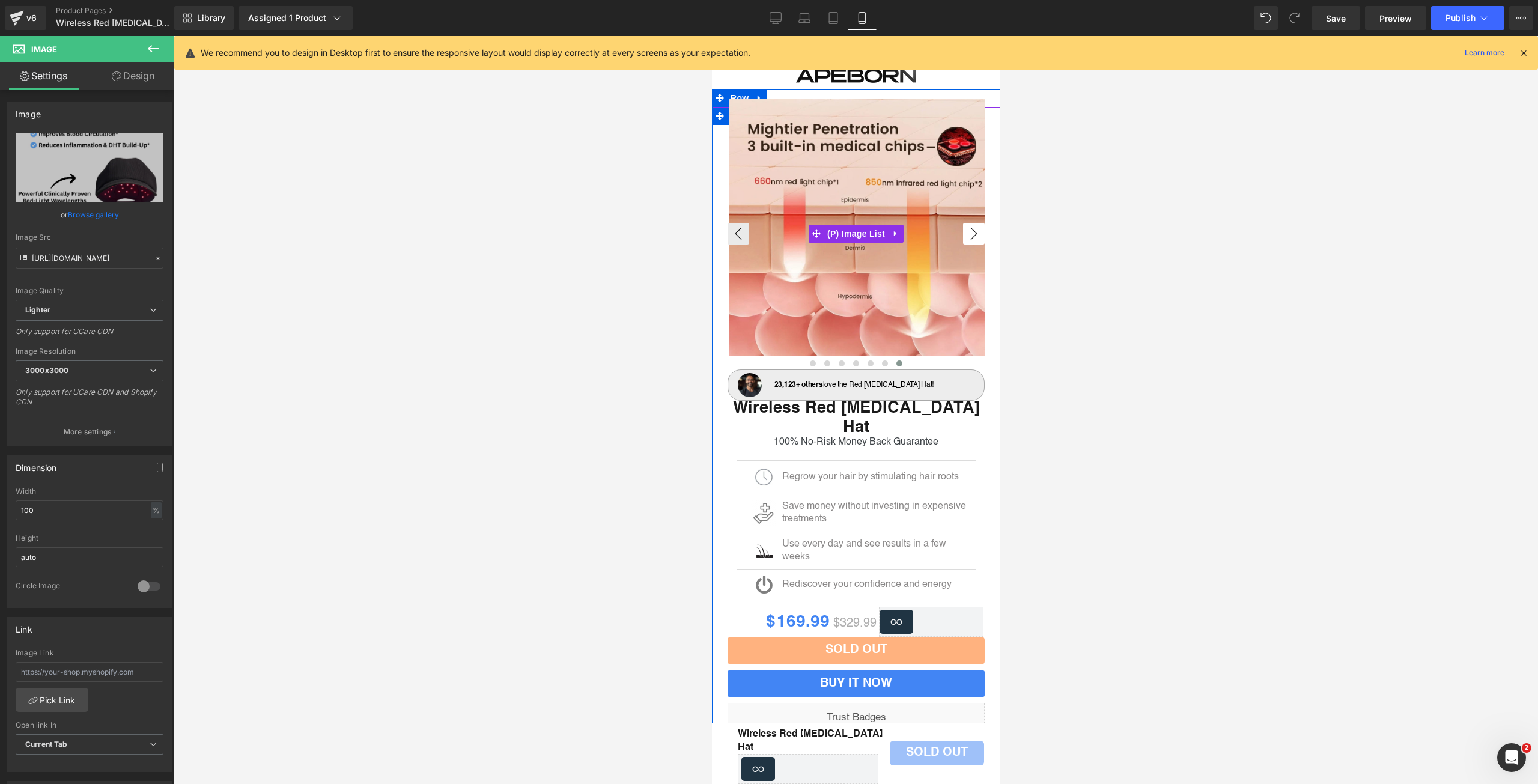
click at [965, 237] on button "›" at bounding box center [973, 233] width 21 height 21
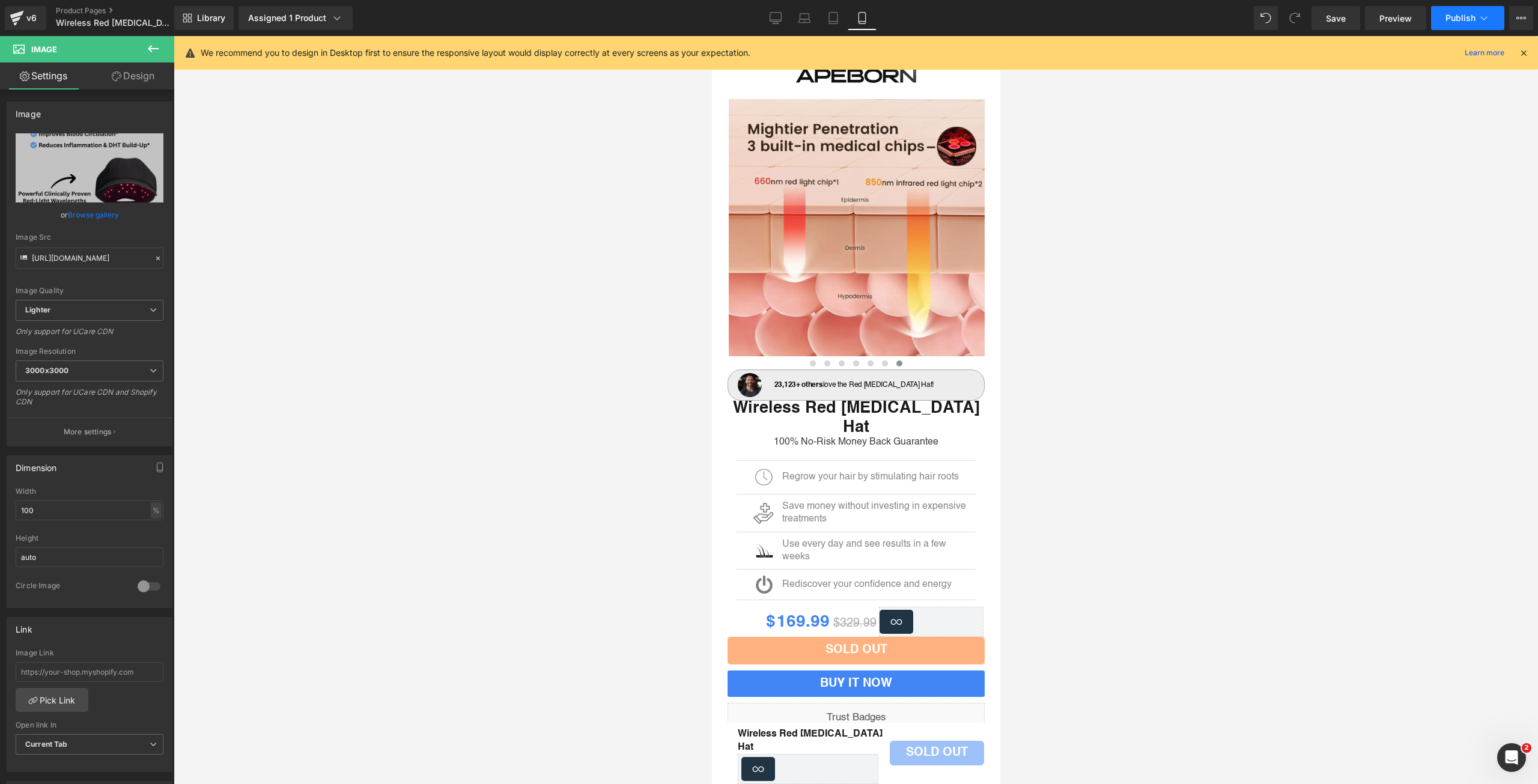
click at [1456, 17] on span "Publish" at bounding box center [1461, 18] width 30 height 10
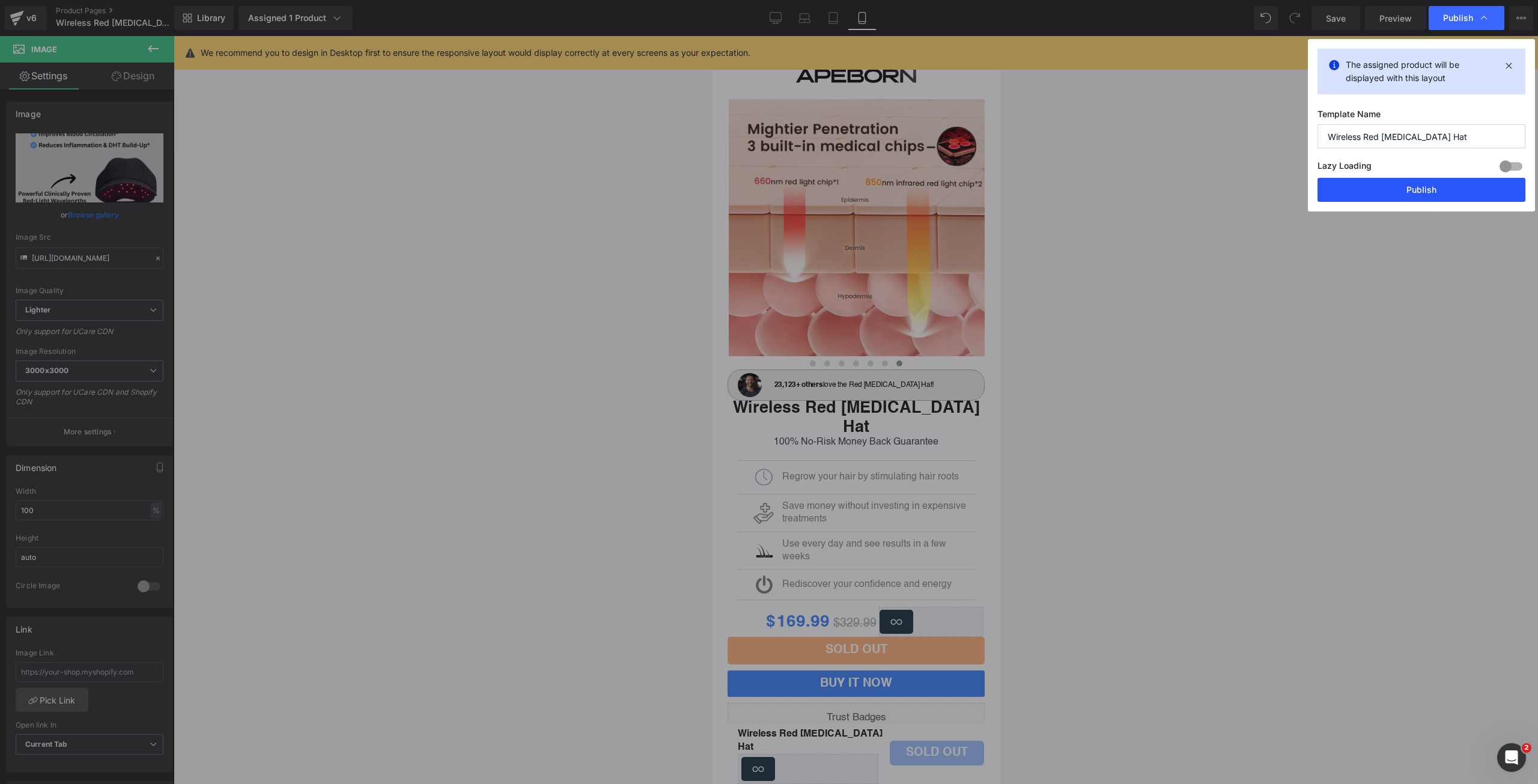
click at [1415, 194] on button "Publish" at bounding box center [1422, 190] width 208 height 24
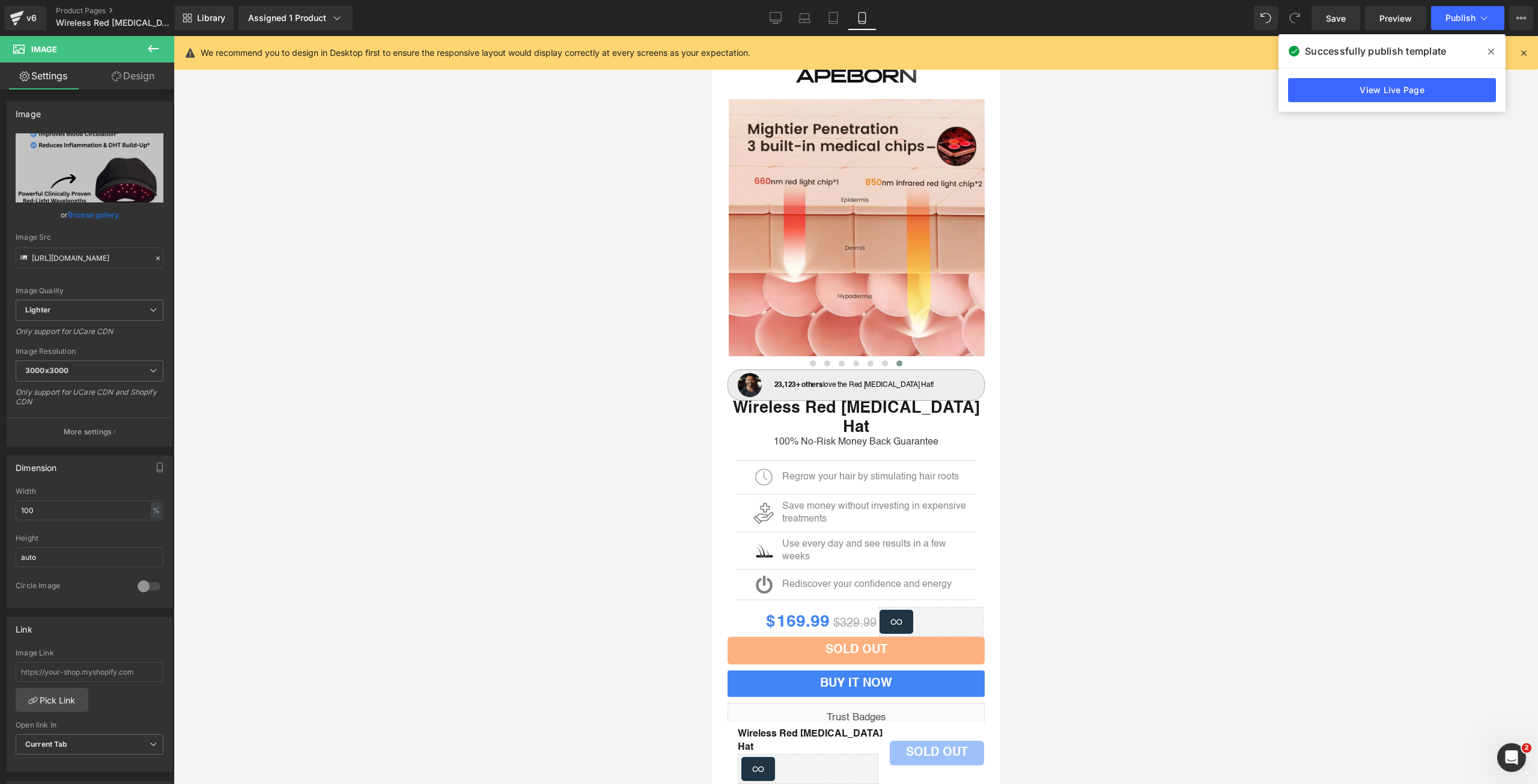
click at [77, 6] on div "v6 Product Pages Wireless Red [MEDICAL_DATA] Hat" at bounding box center [87, 18] width 175 height 36
click at [77, 9] on link "Product Pages" at bounding box center [125, 11] width 138 height 10
